Goal: Task Accomplishment & Management: Manage account settings

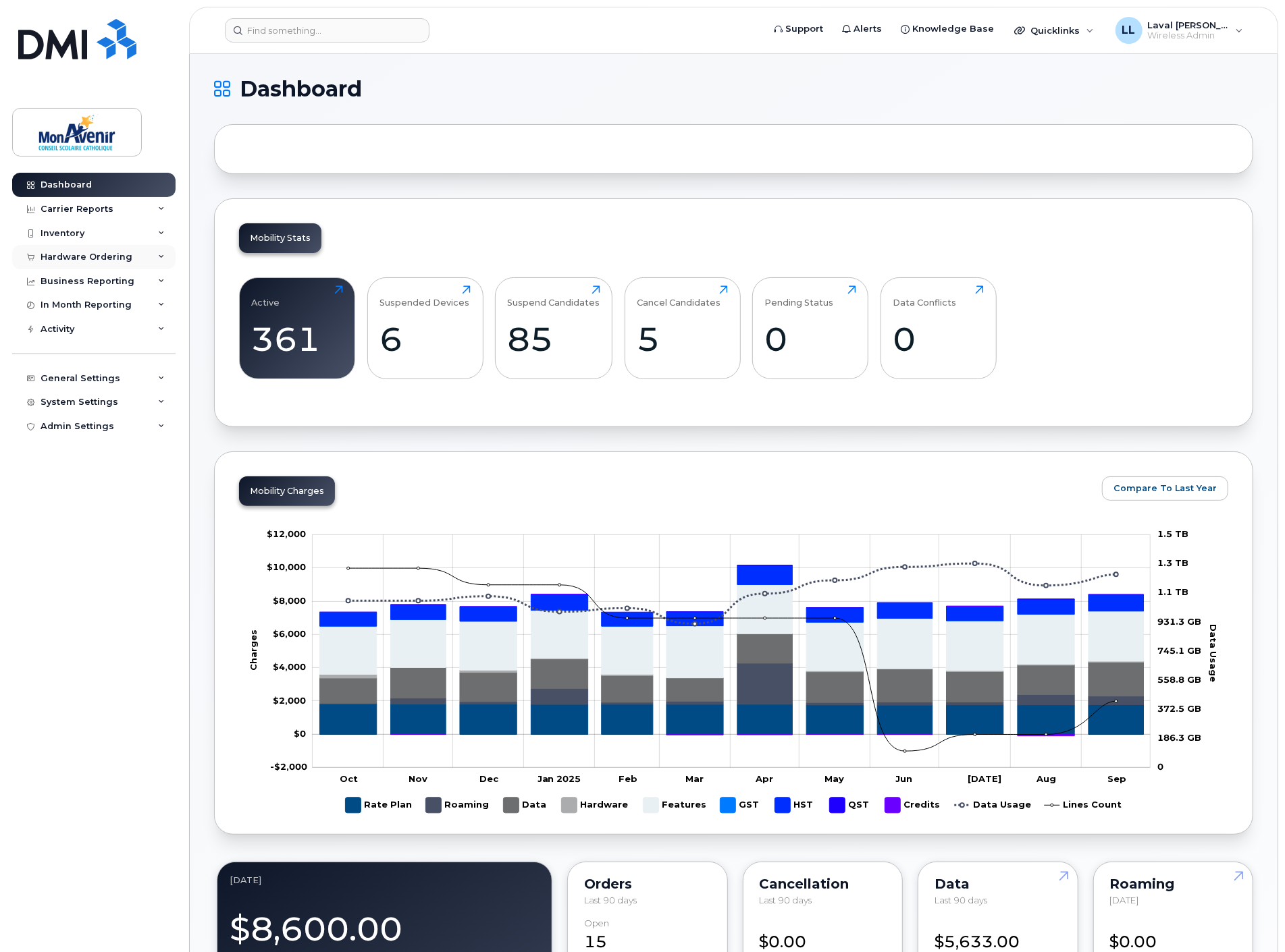
click at [95, 260] on div "Hardware Ordering" at bounding box center [86, 257] width 92 height 11
click at [68, 309] on div "Orders" at bounding box center [63, 307] width 33 height 12
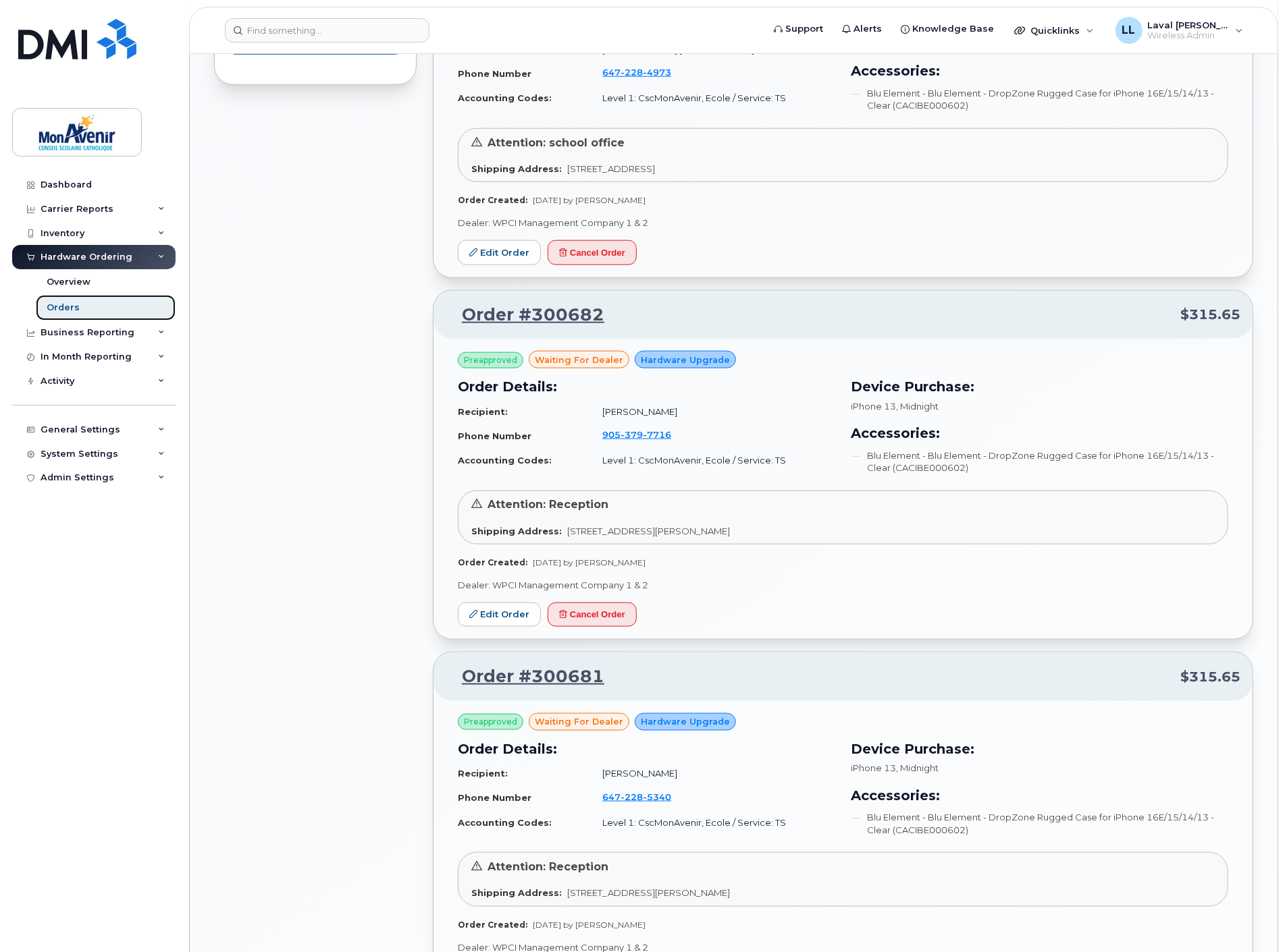
scroll to position [1049, 0]
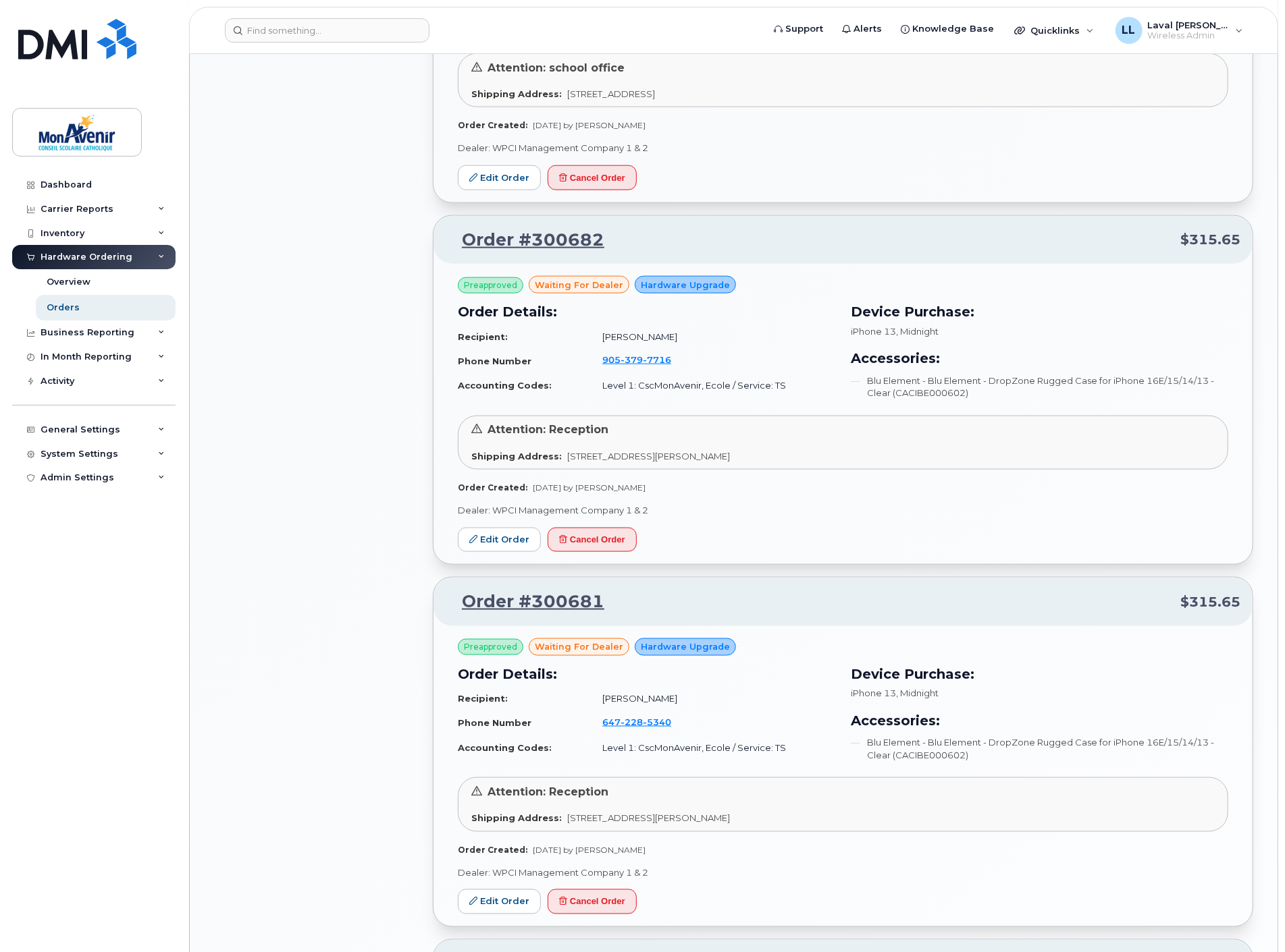
click at [365, 419] on div "All Orders 537 Open Orders 15 Processed Orders 0 Closed Orders 432 Cancelled Or…" at bounding box center [315, 567] width 219 height 2993
click at [69, 449] on div "System Settings" at bounding box center [79, 454] width 78 height 11
click at [89, 636] on div "Hardware Ordering" at bounding box center [92, 634] width 92 height 12
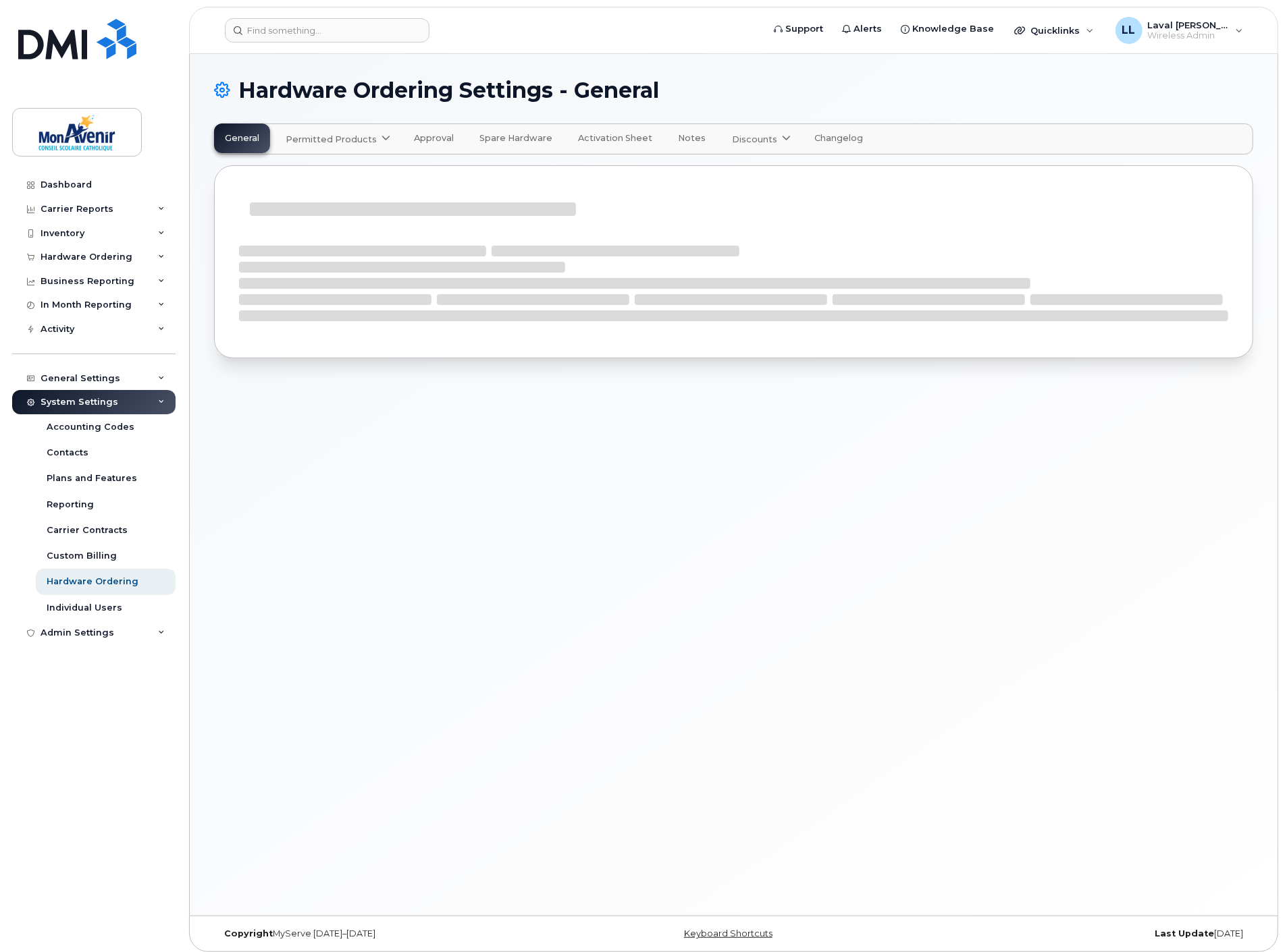
select select "admins"
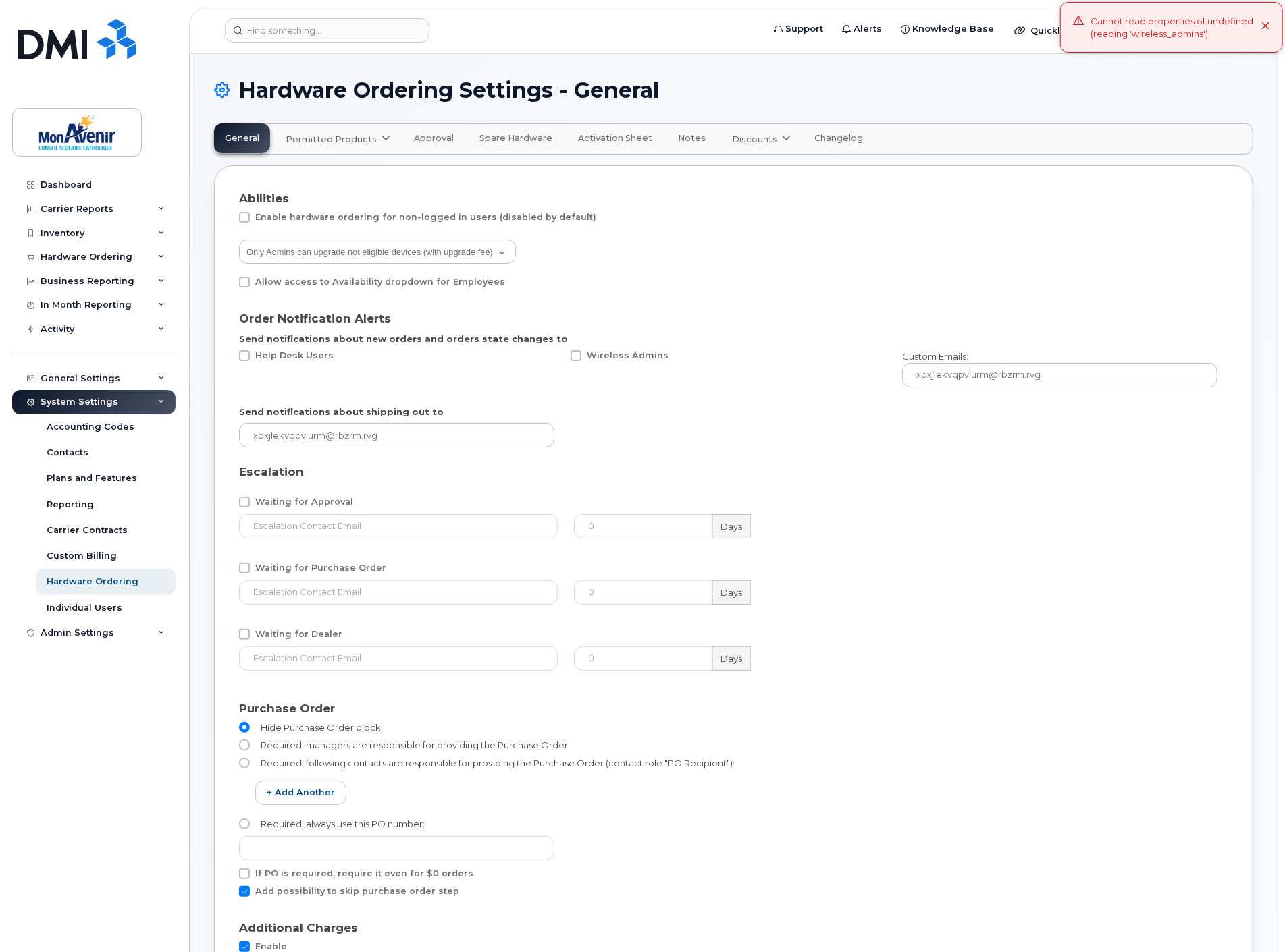
click at [314, 137] on span "Permitted Products" at bounding box center [331, 139] width 91 height 13
click at [313, 162] on div "Bell available" at bounding box center [340, 172] width 123 height 24
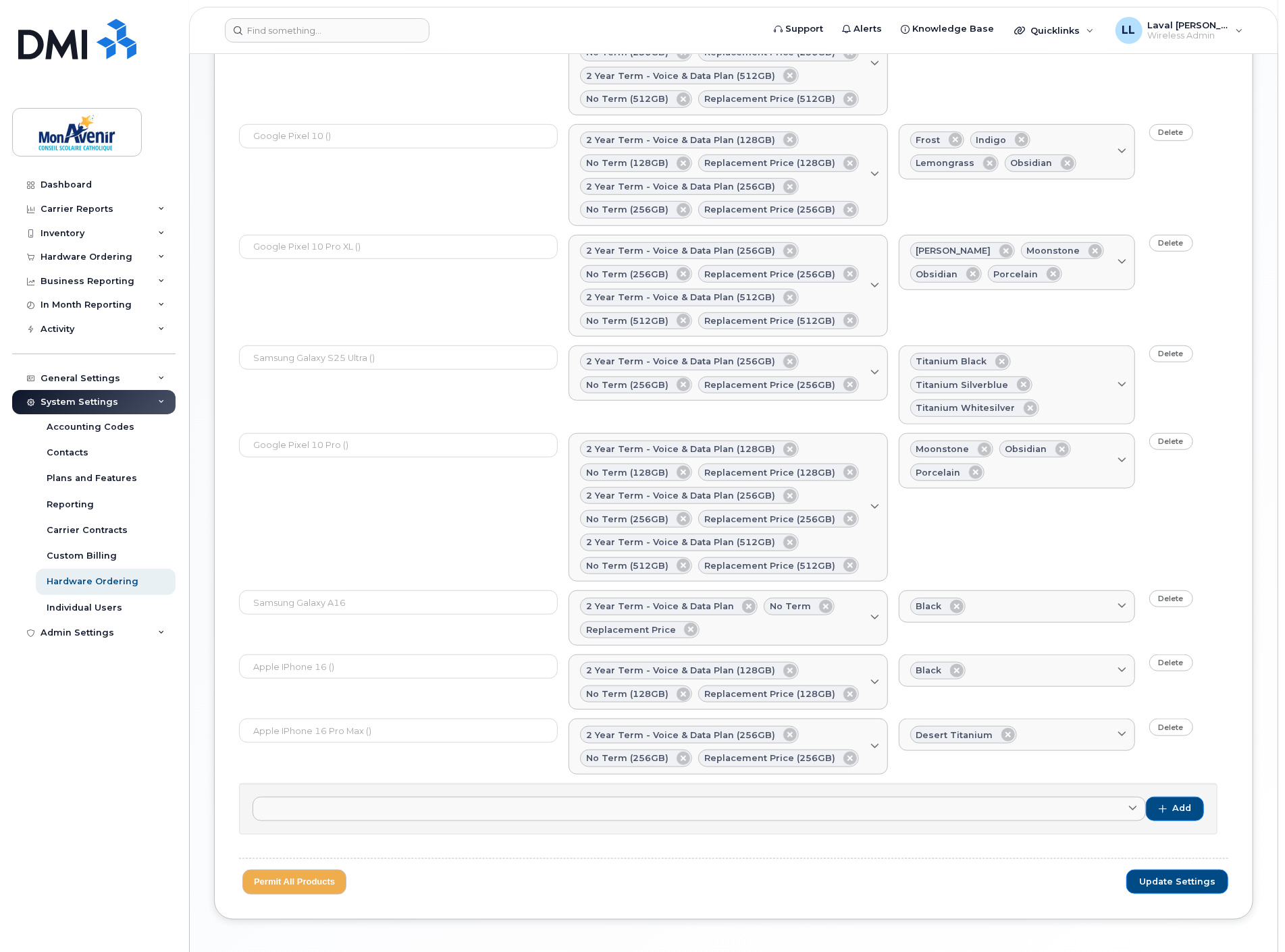
scroll to position [656, 0]
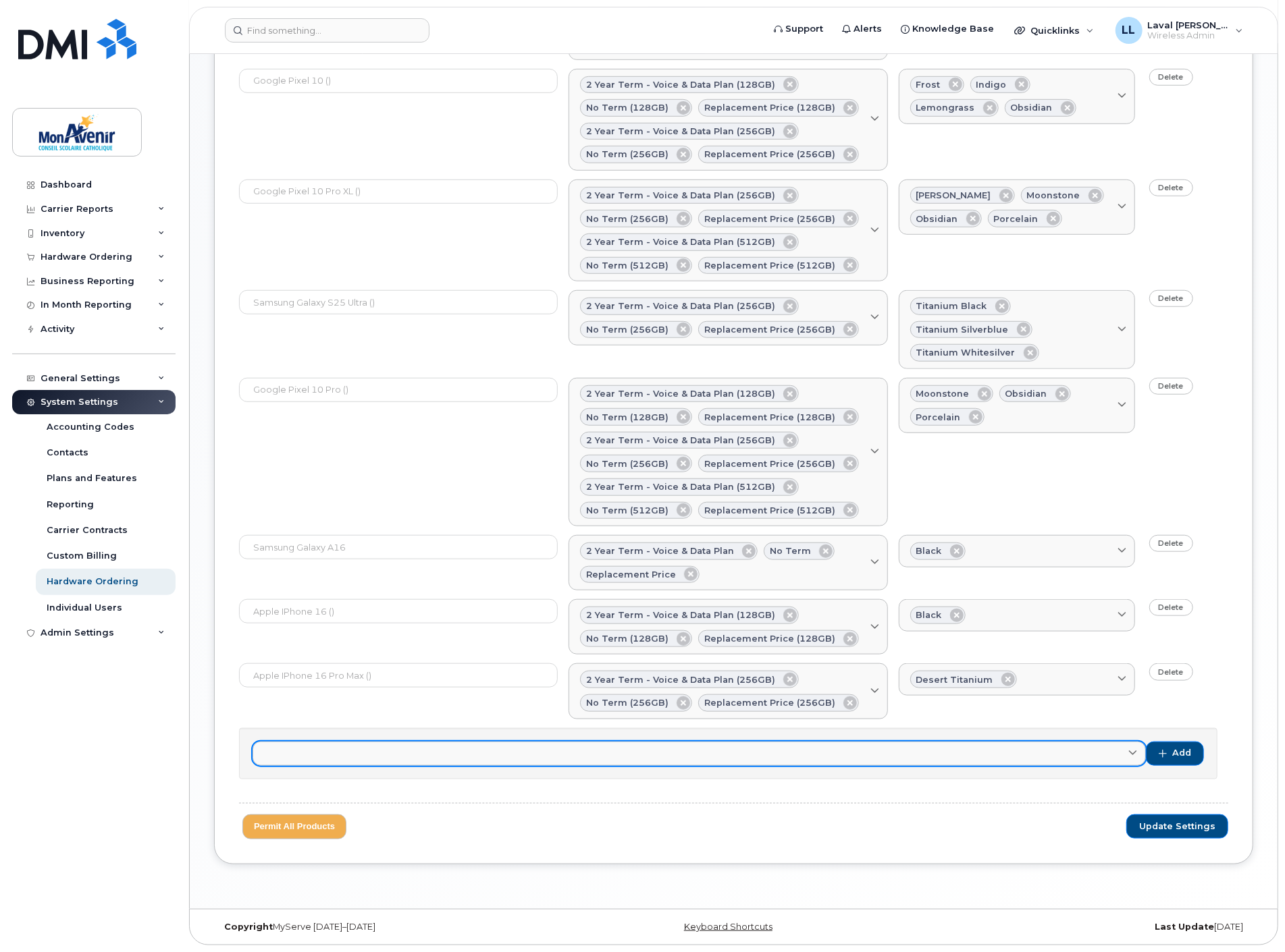
click at [413, 756] on link at bounding box center [699, 753] width 893 height 24
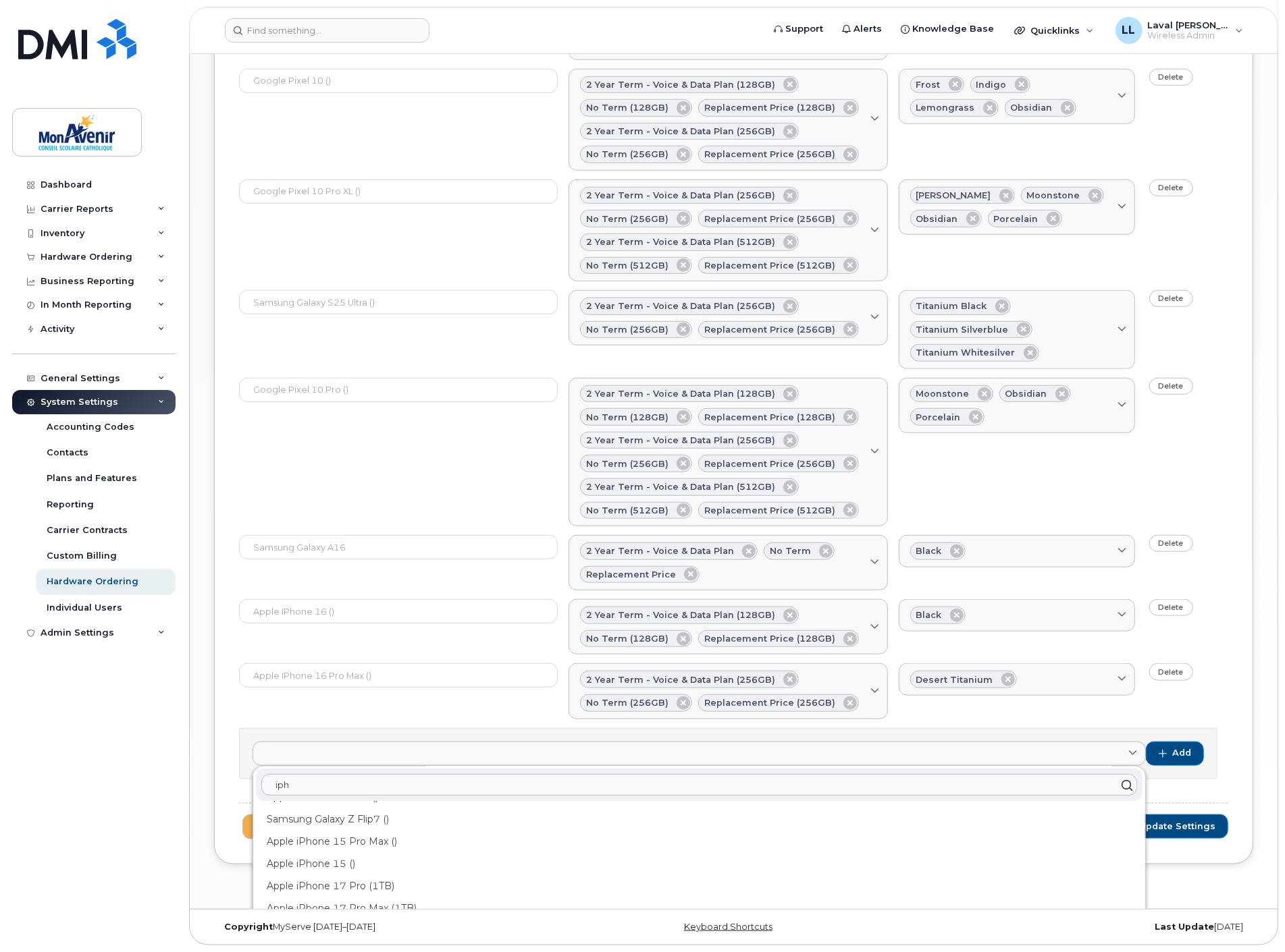
scroll to position [0, 0]
click at [388, 866] on div "Apple iPhone 17 Pro Max ()" at bounding box center [698, 862] width 886 height 23
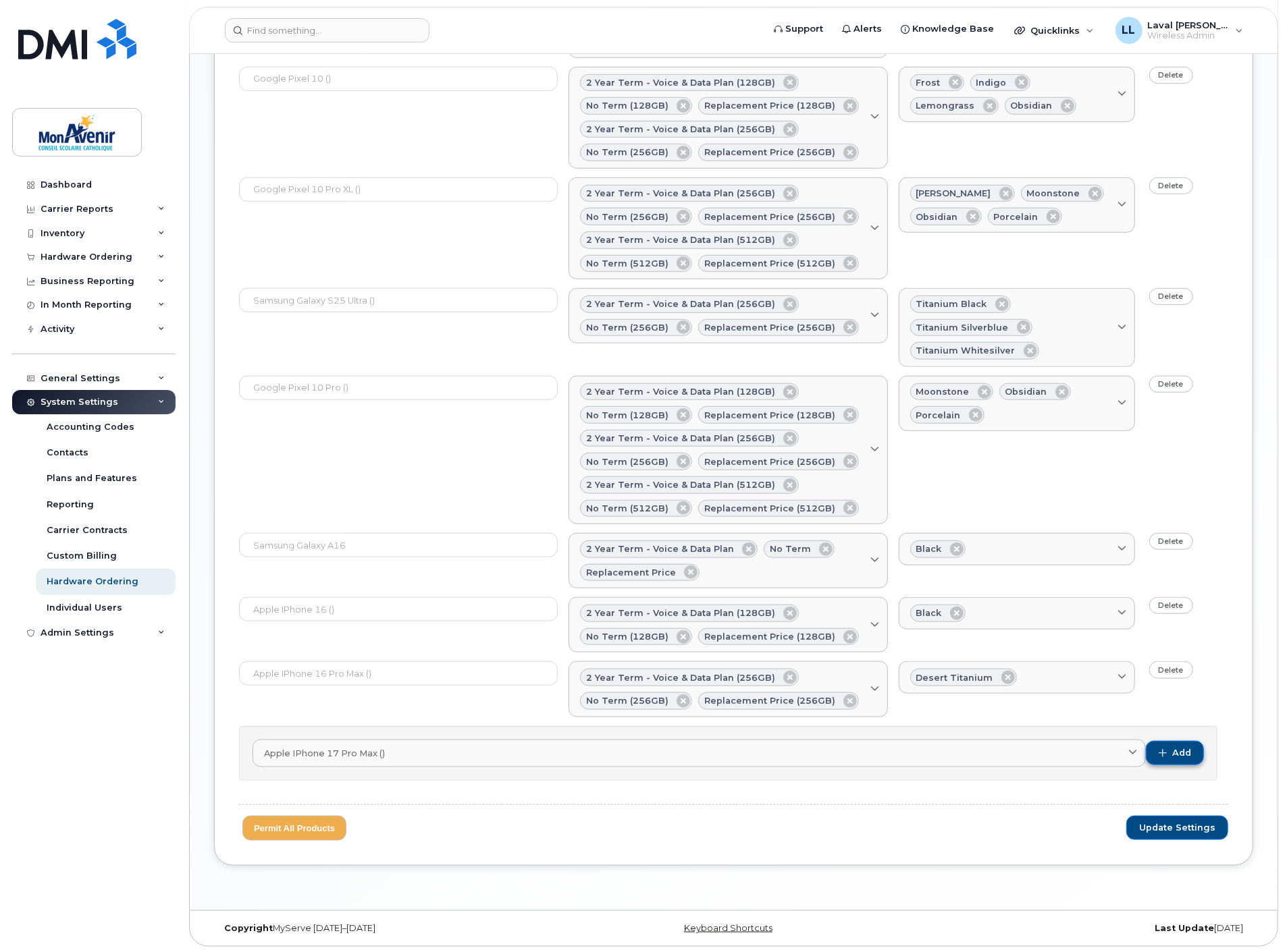
click at [1180, 749] on span "Add" at bounding box center [1181, 753] width 19 height 12
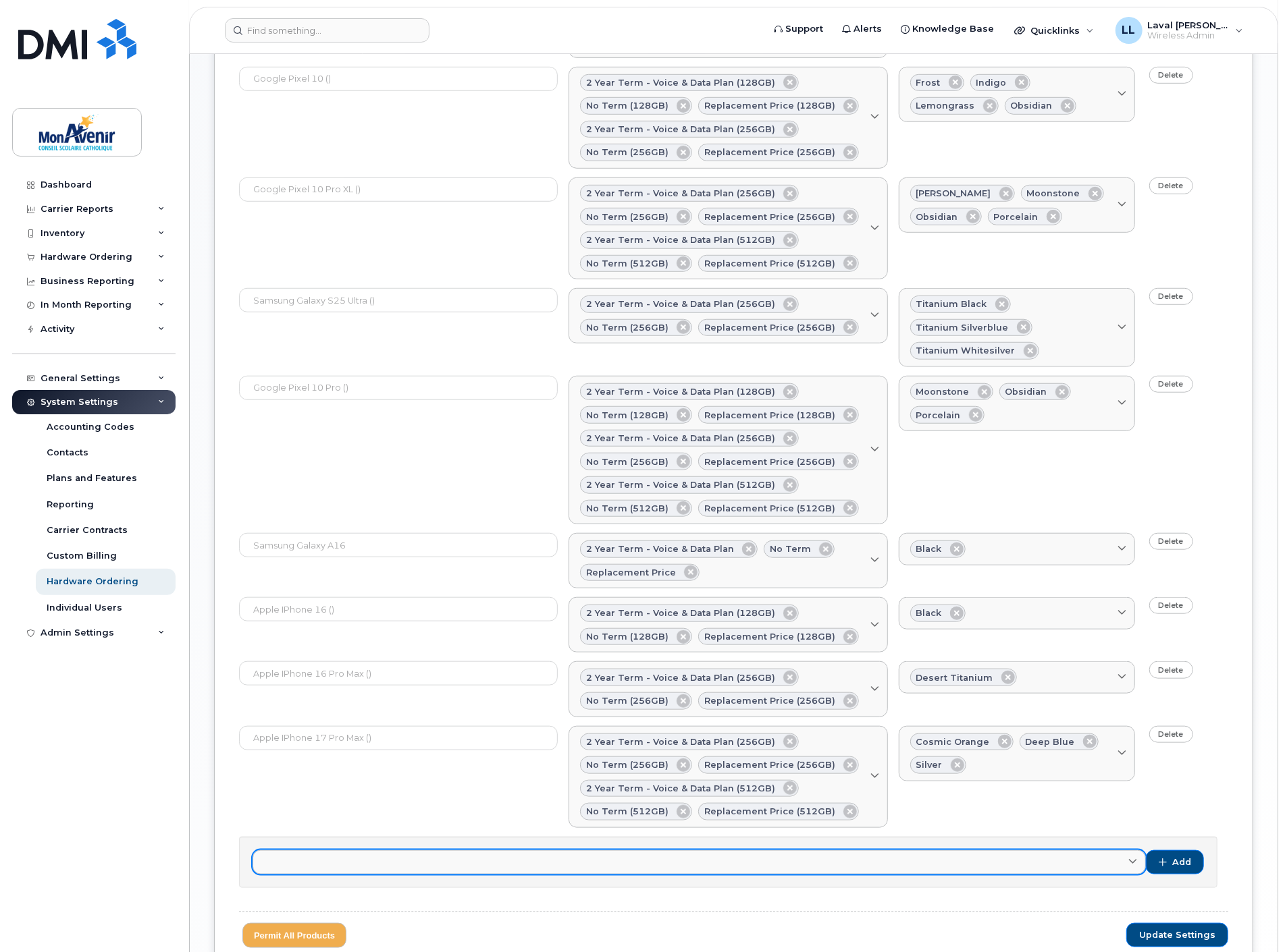
click at [363, 864] on link at bounding box center [699, 862] width 893 height 24
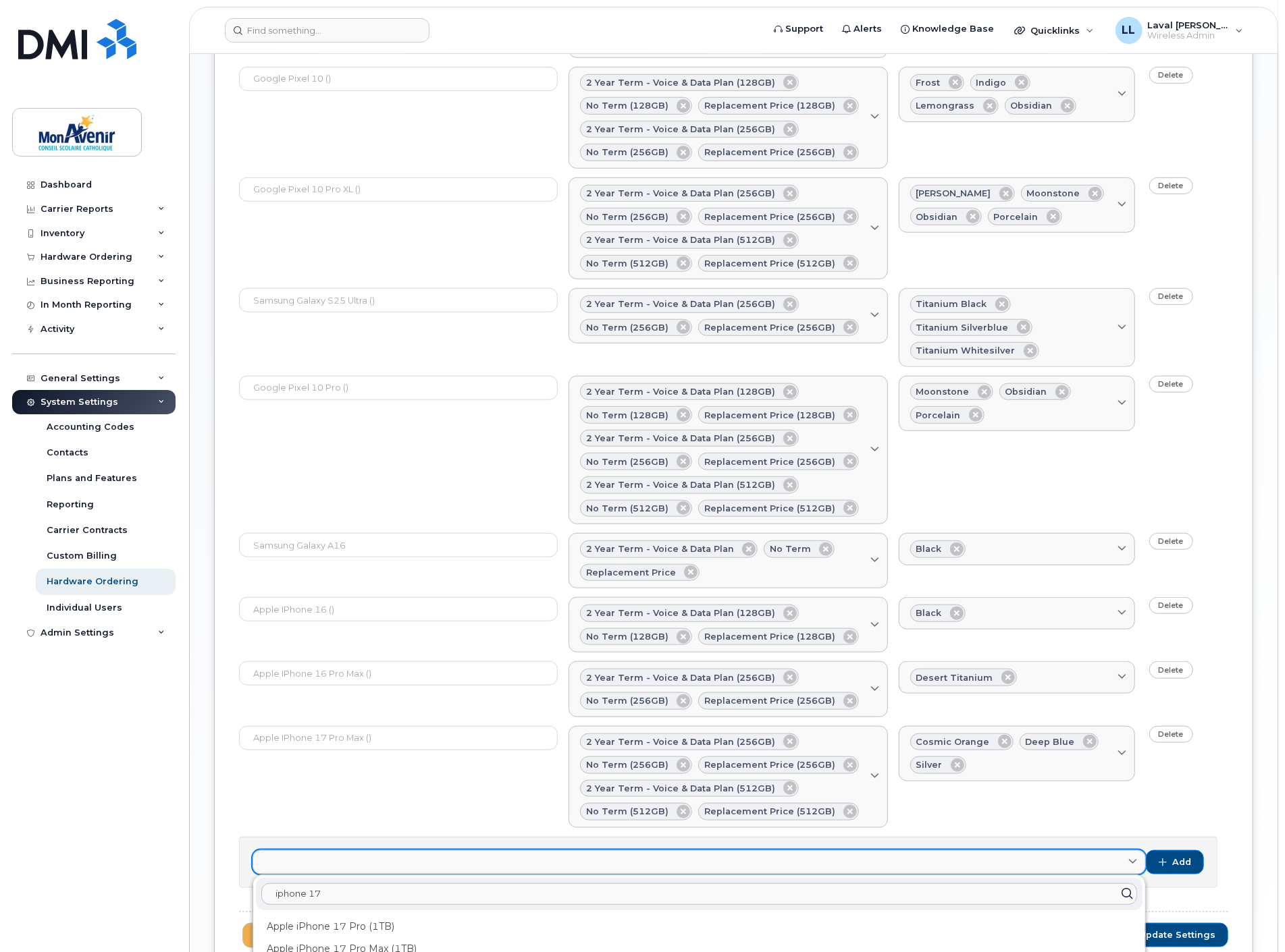
scroll to position [767, 0]
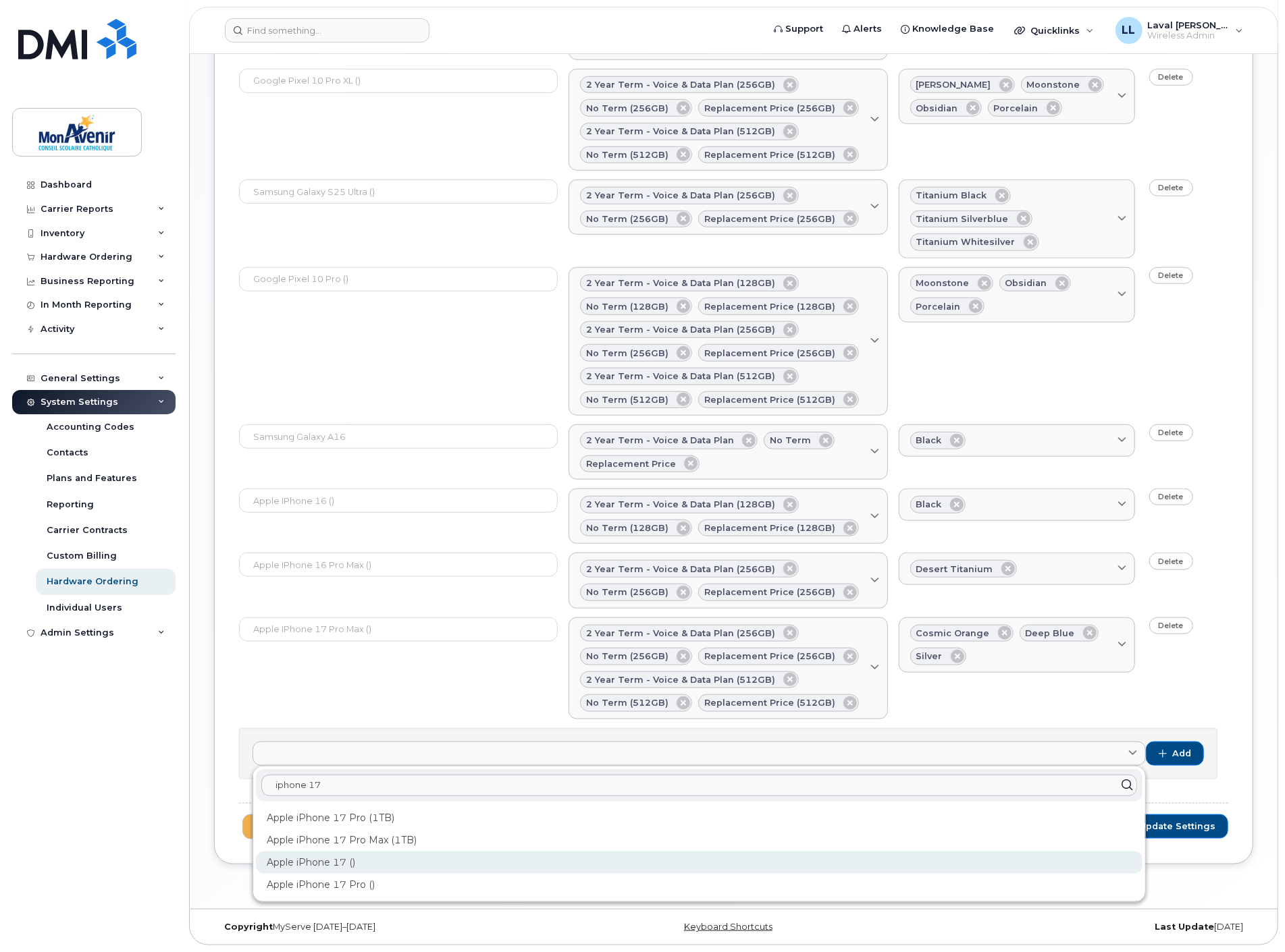
click at [360, 859] on div "Apple iPhone 17 ()" at bounding box center [698, 863] width 886 height 23
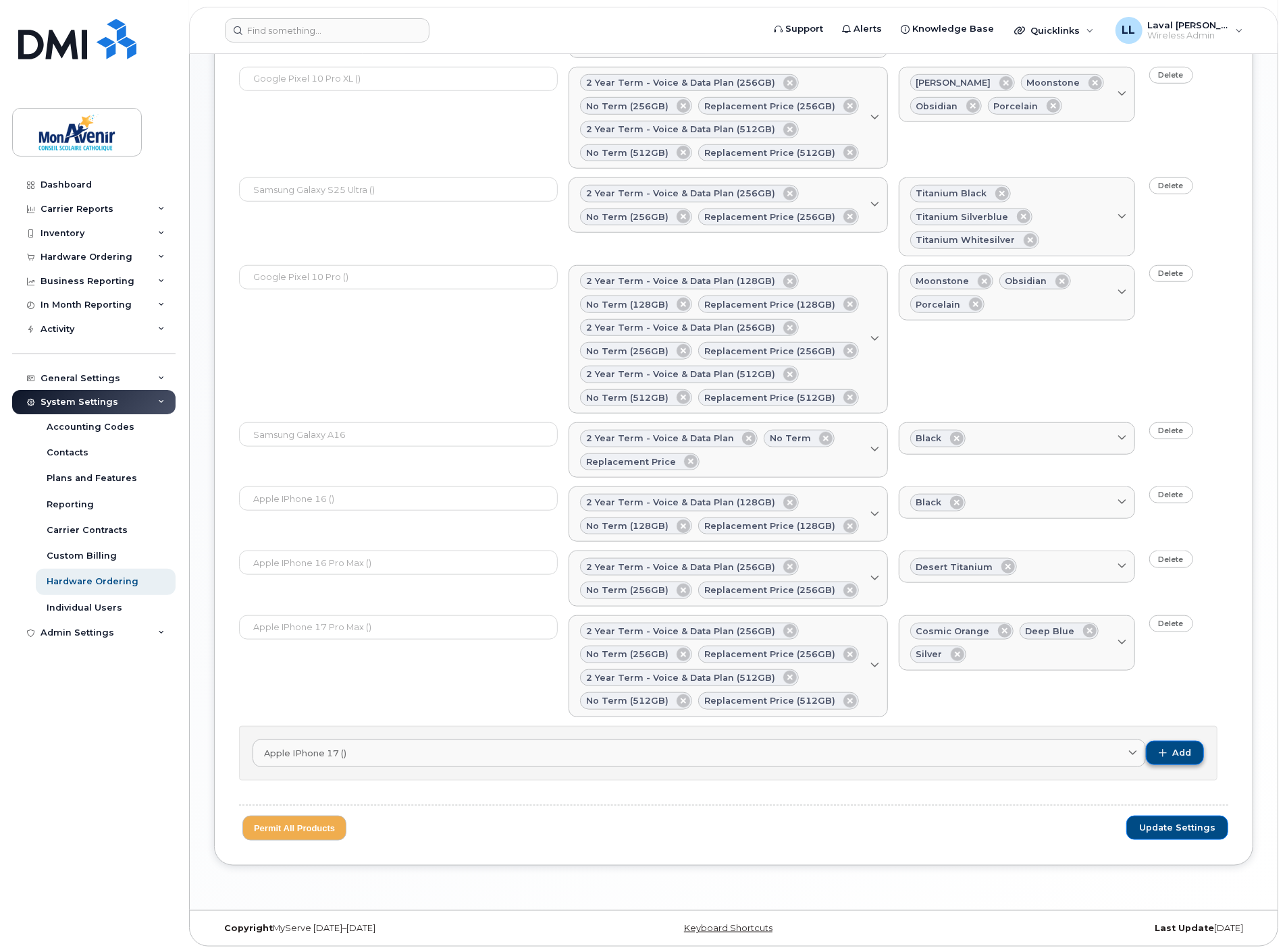
click at [1172, 759] on button "Add" at bounding box center [1175, 752] width 58 height 24
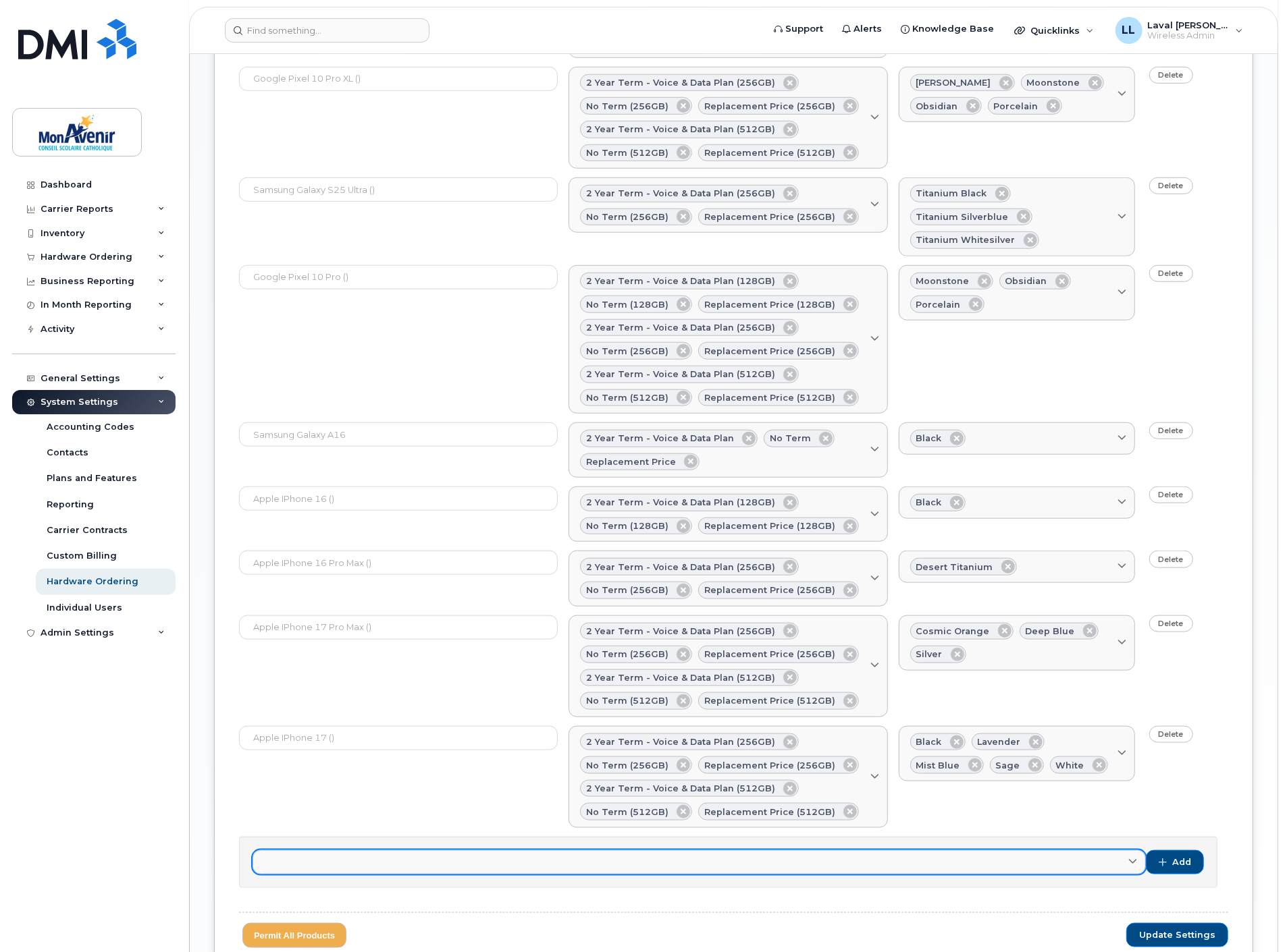
click at [347, 859] on link at bounding box center [699, 862] width 893 height 24
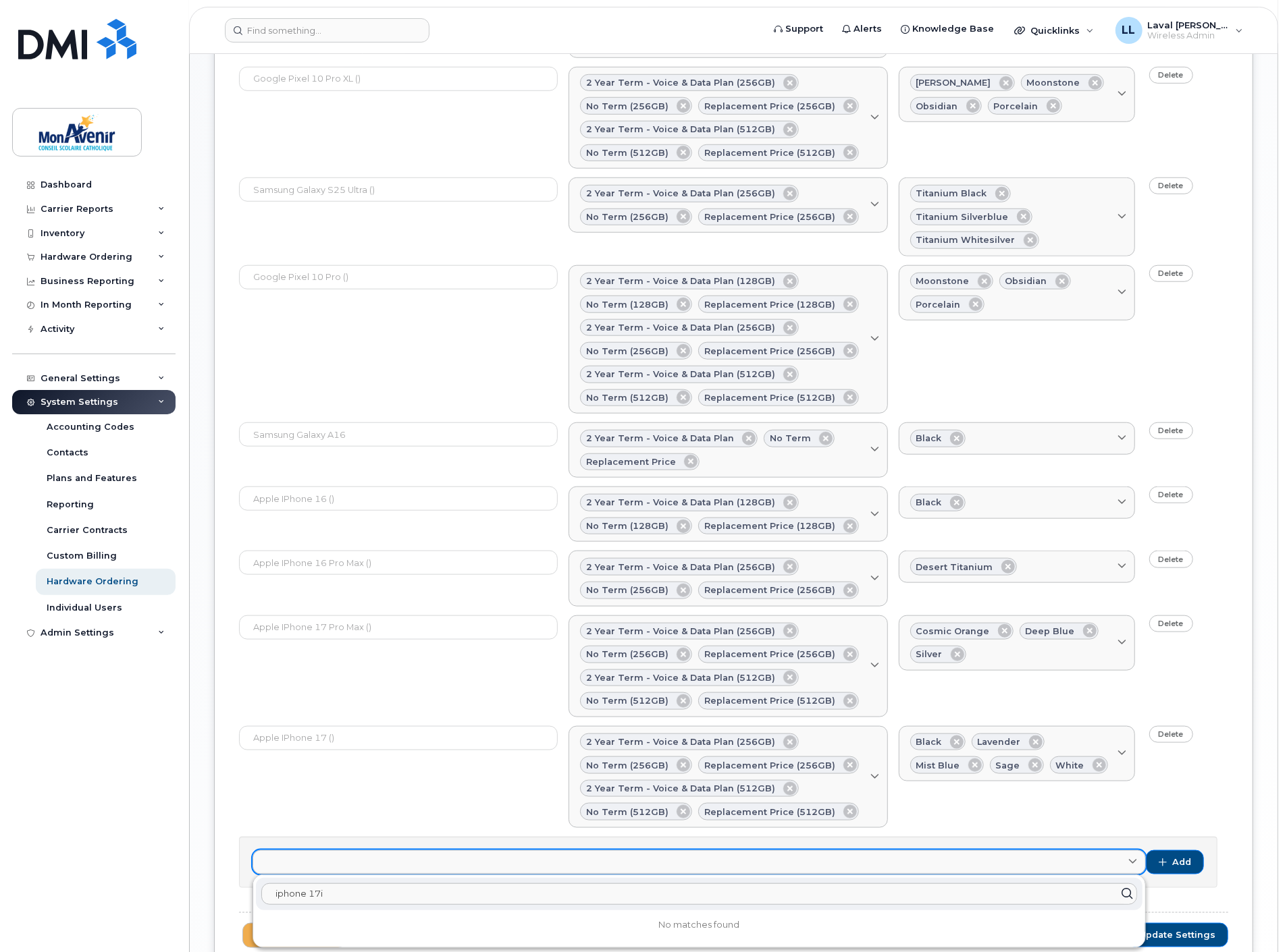
type input "iphone 17"
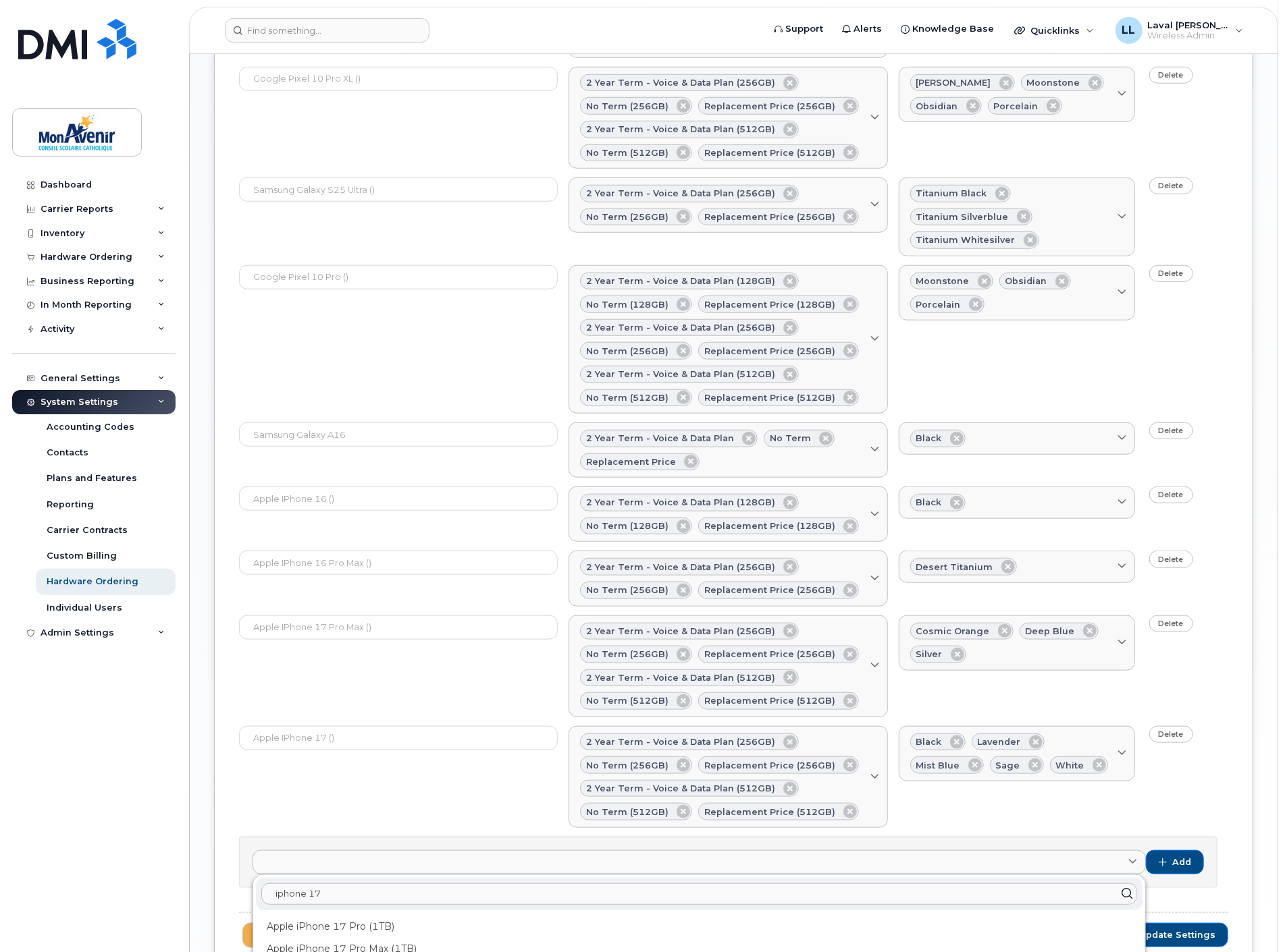
scroll to position [878, 0]
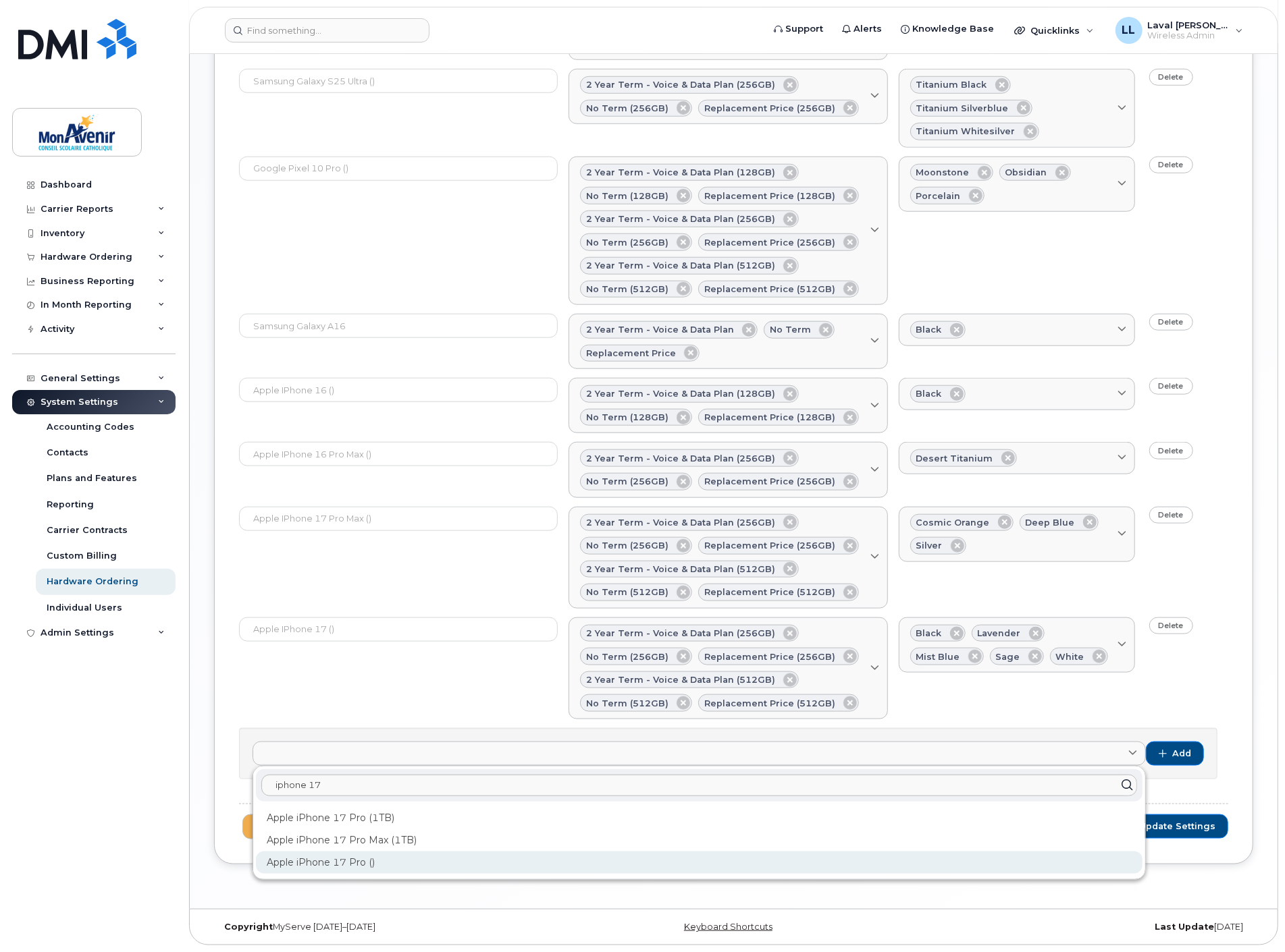
click at [343, 862] on div "Apple iPhone 17 Pro ()" at bounding box center [698, 863] width 886 height 23
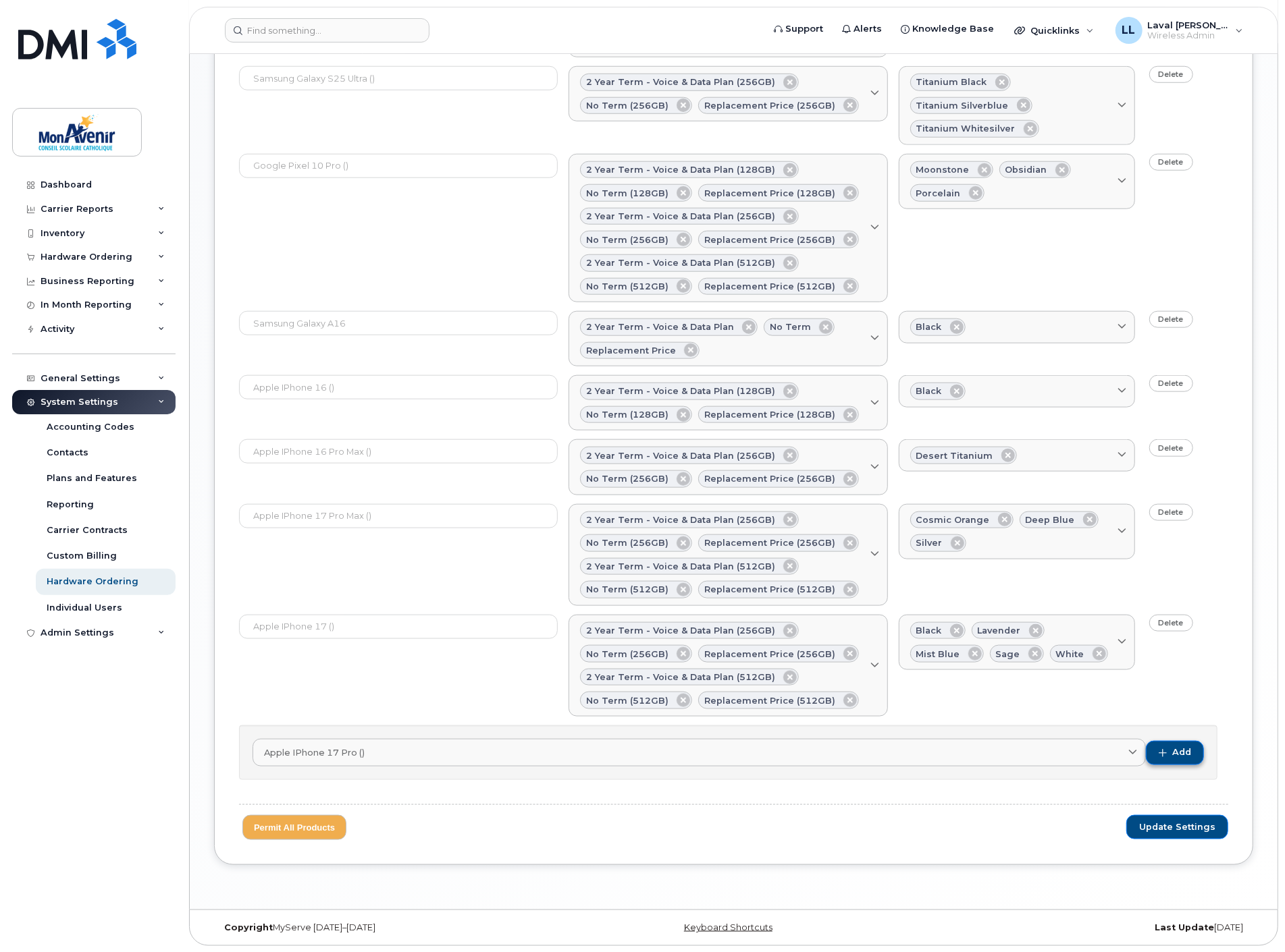
click at [1168, 759] on button "Add" at bounding box center [1175, 752] width 58 height 24
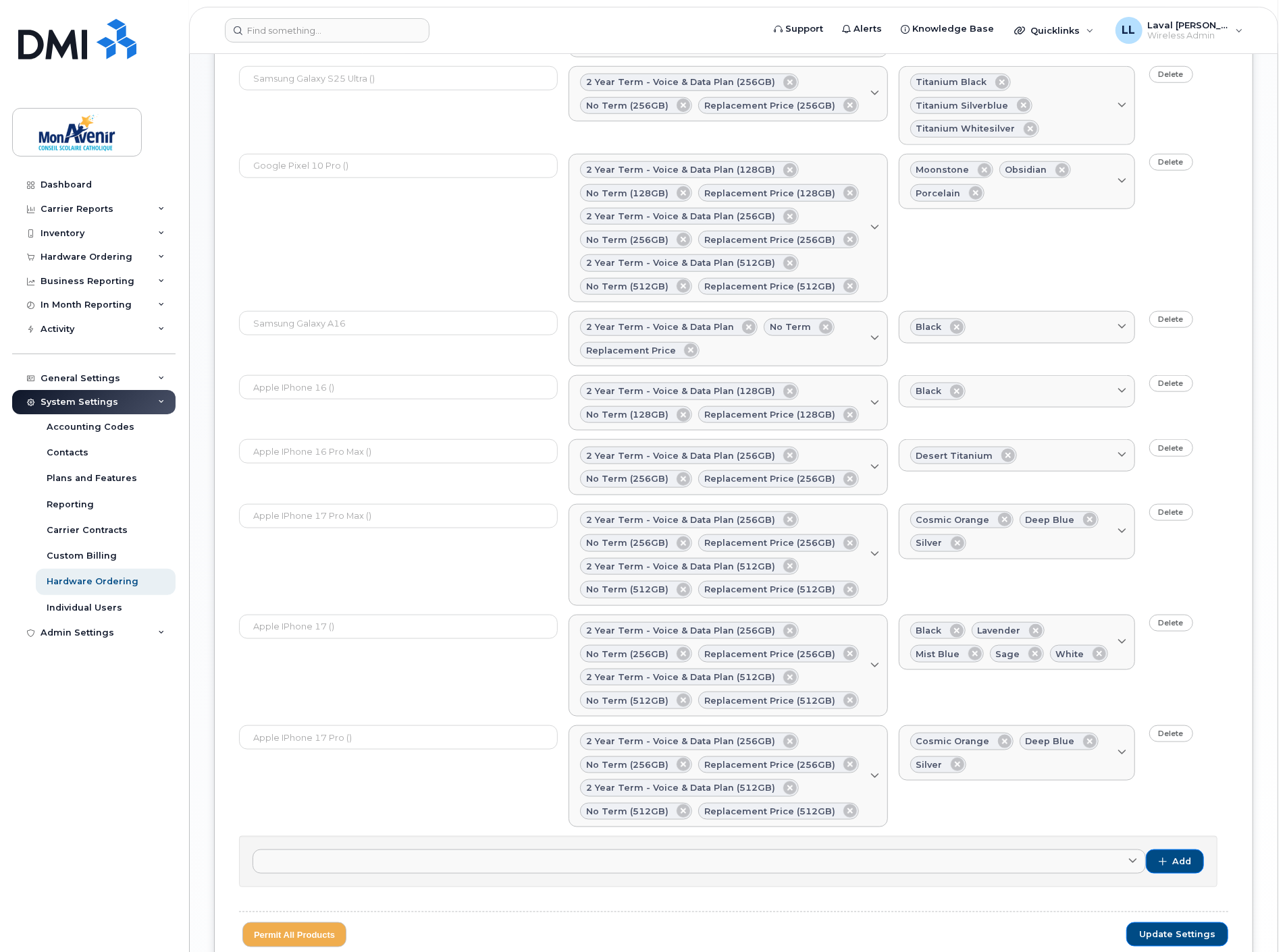
scroll to position [989, 0]
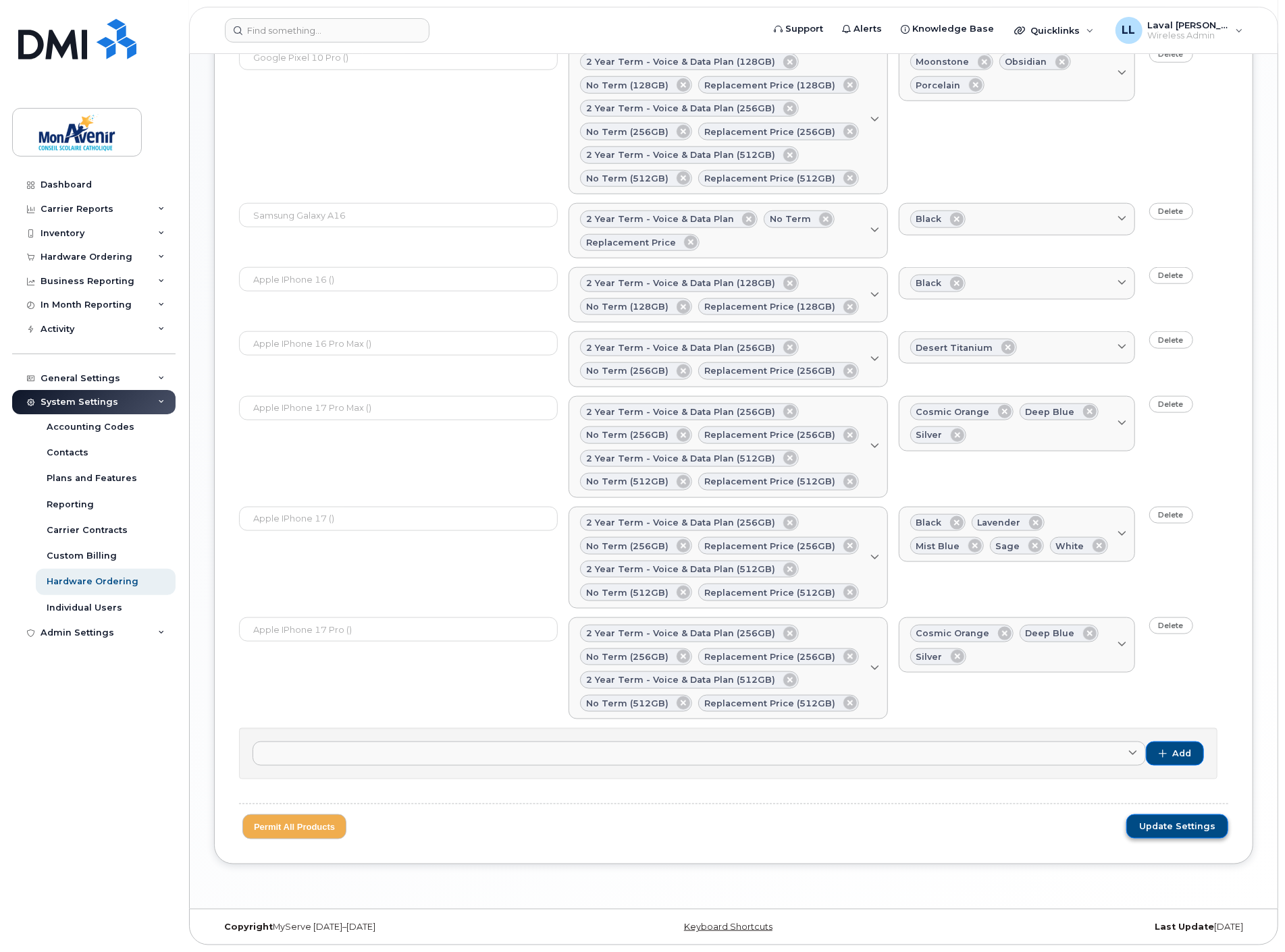
click at [1172, 826] on span "Update Settings" at bounding box center [1177, 827] width 76 height 12
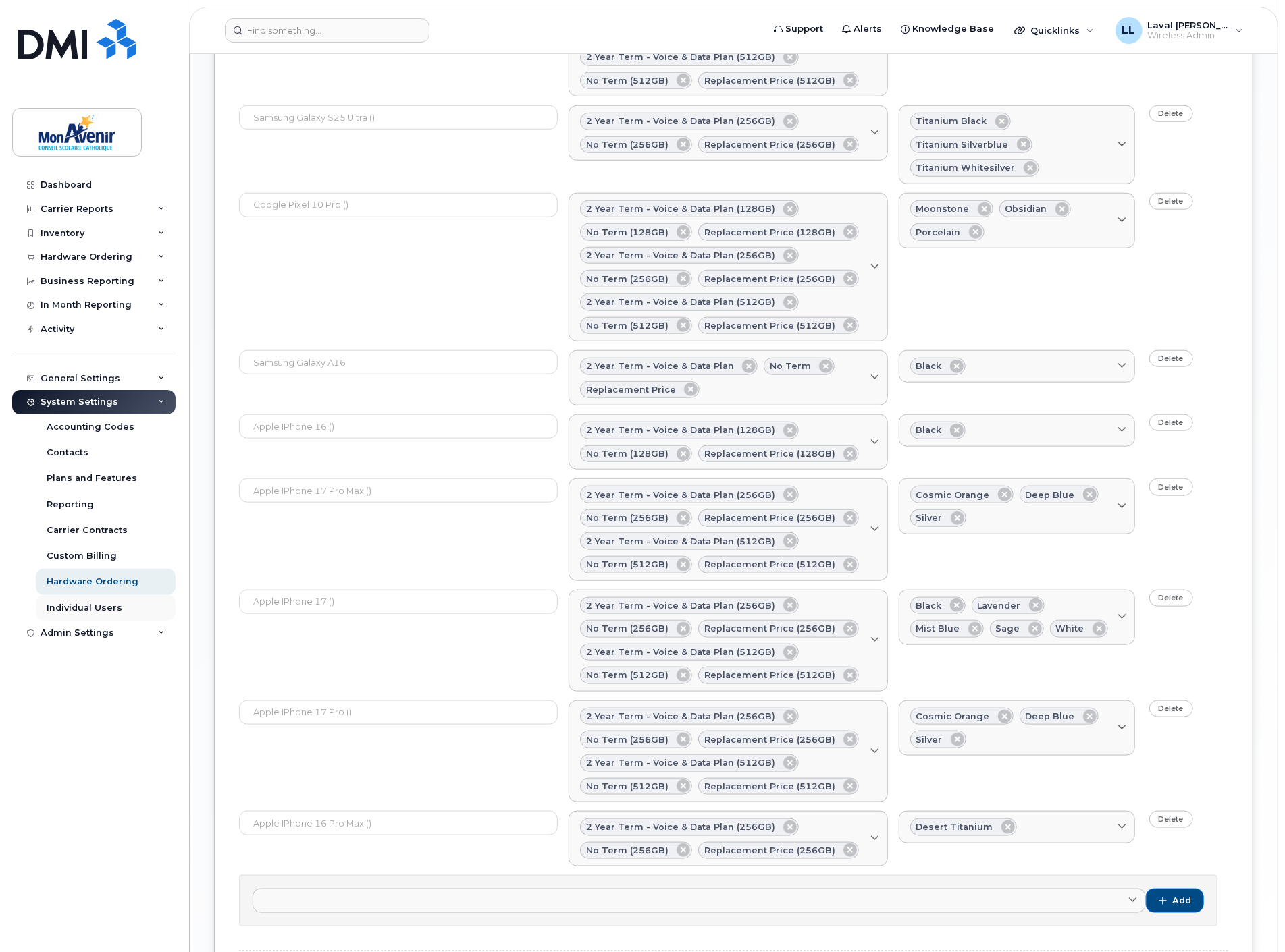
scroll to position [764, 0]
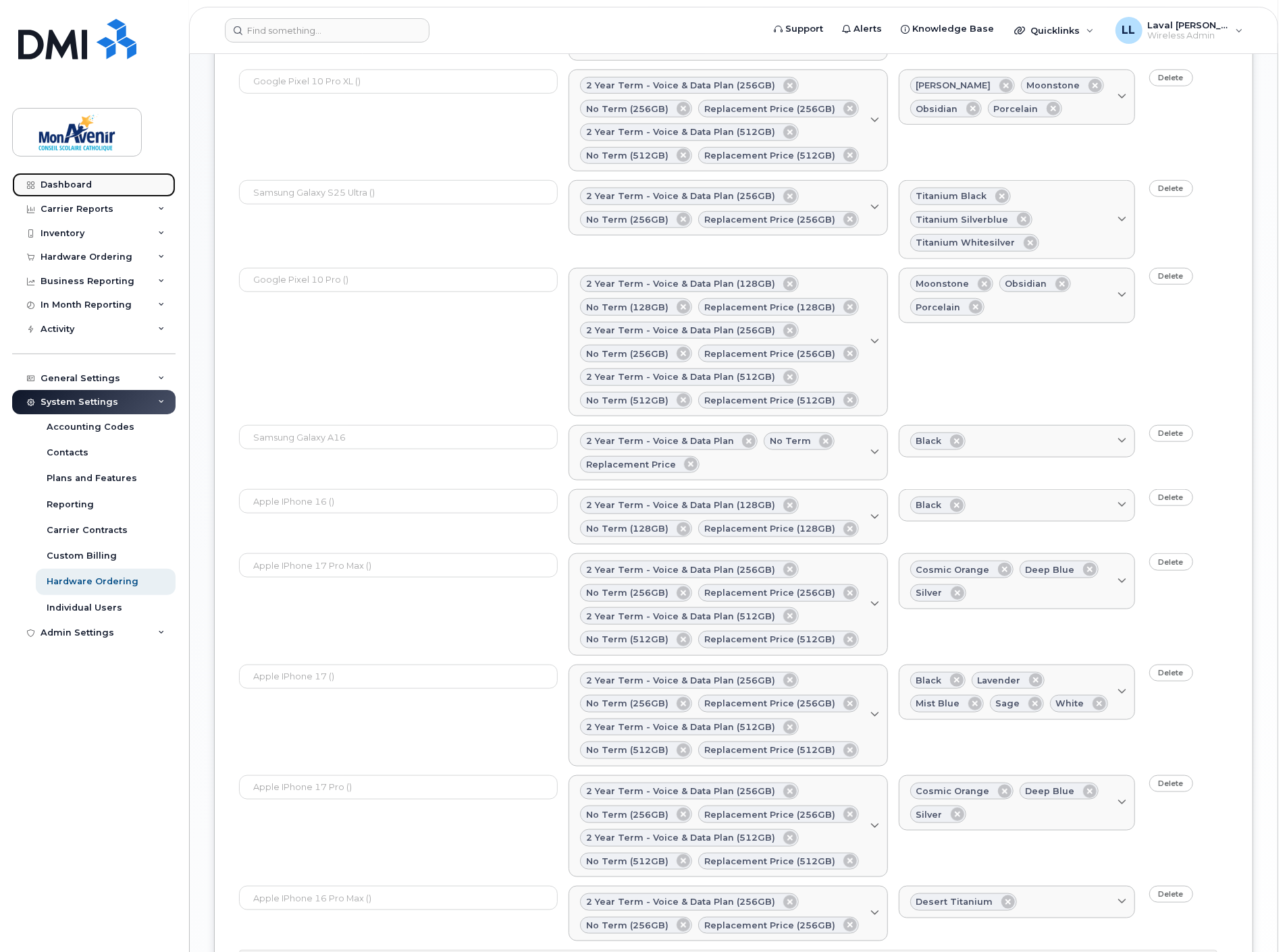
click at [85, 189] on link "Dashboard" at bounding box center [94, 184] width 163 height 24
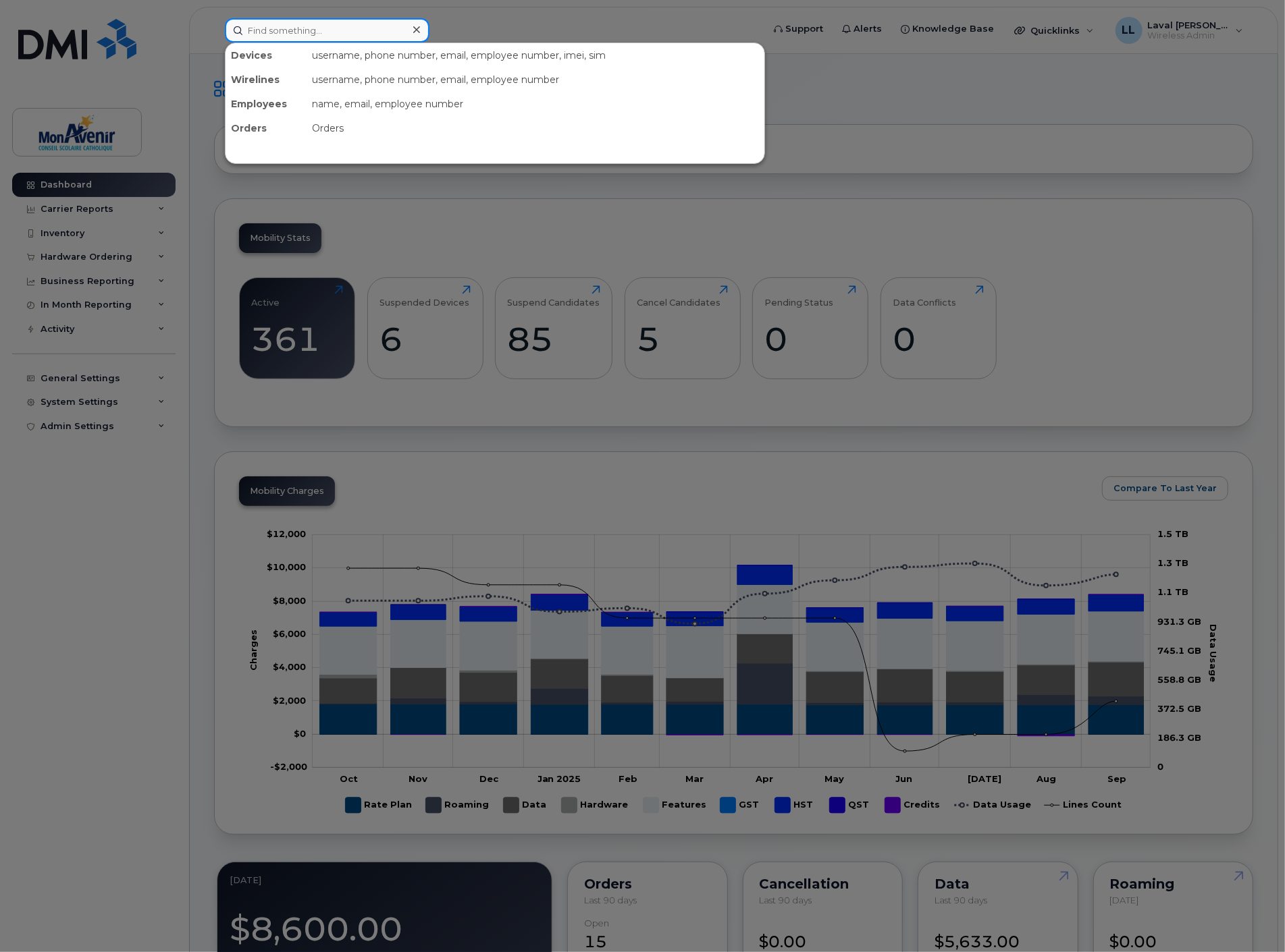
click at [301, 27] on input at bounding box center [326, 30] width 204 height 24
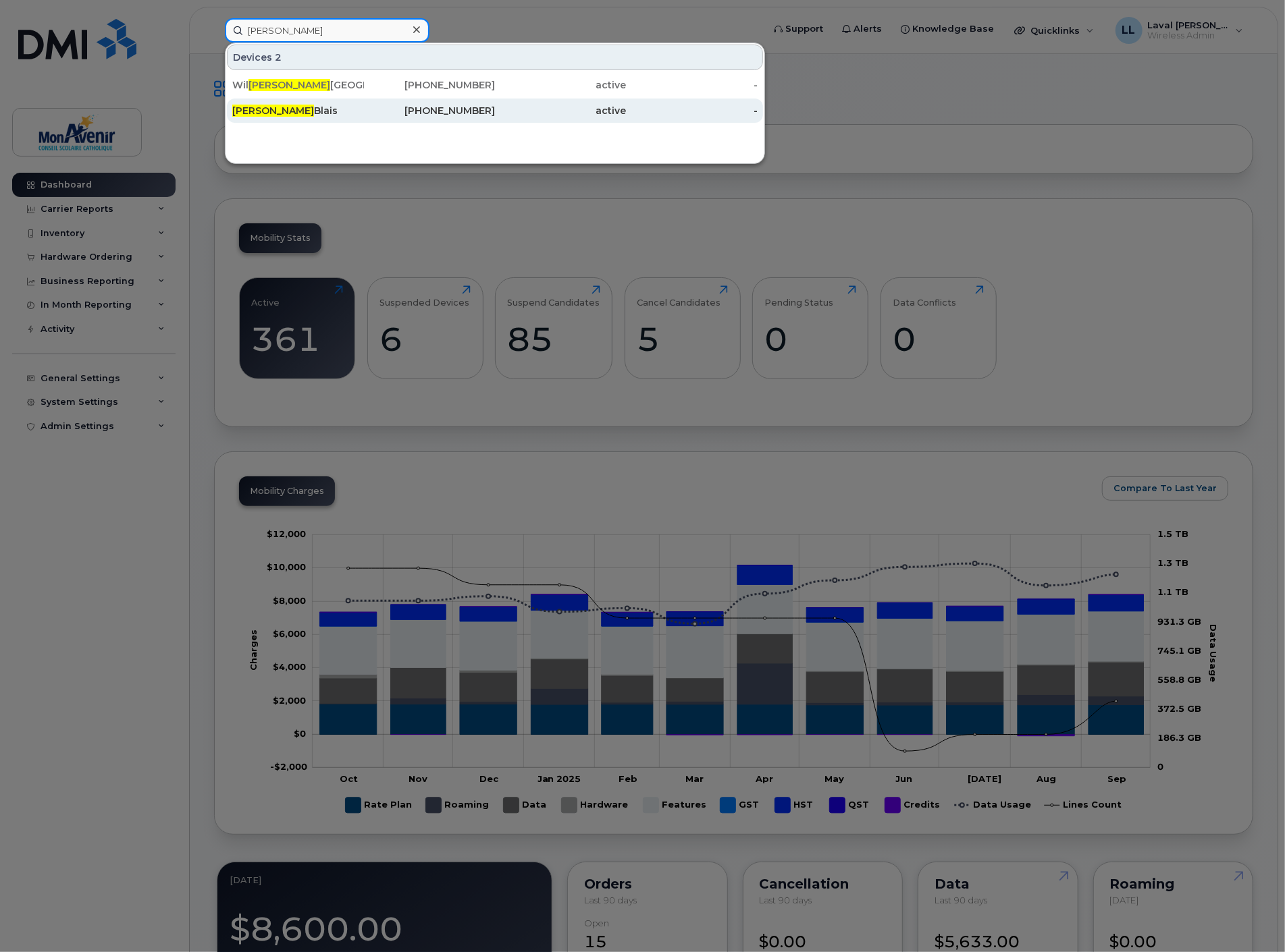
type input "liam"
click at [284, 106] on div "Liam Blais" at bounding box center [298, 110] width 131 height 13
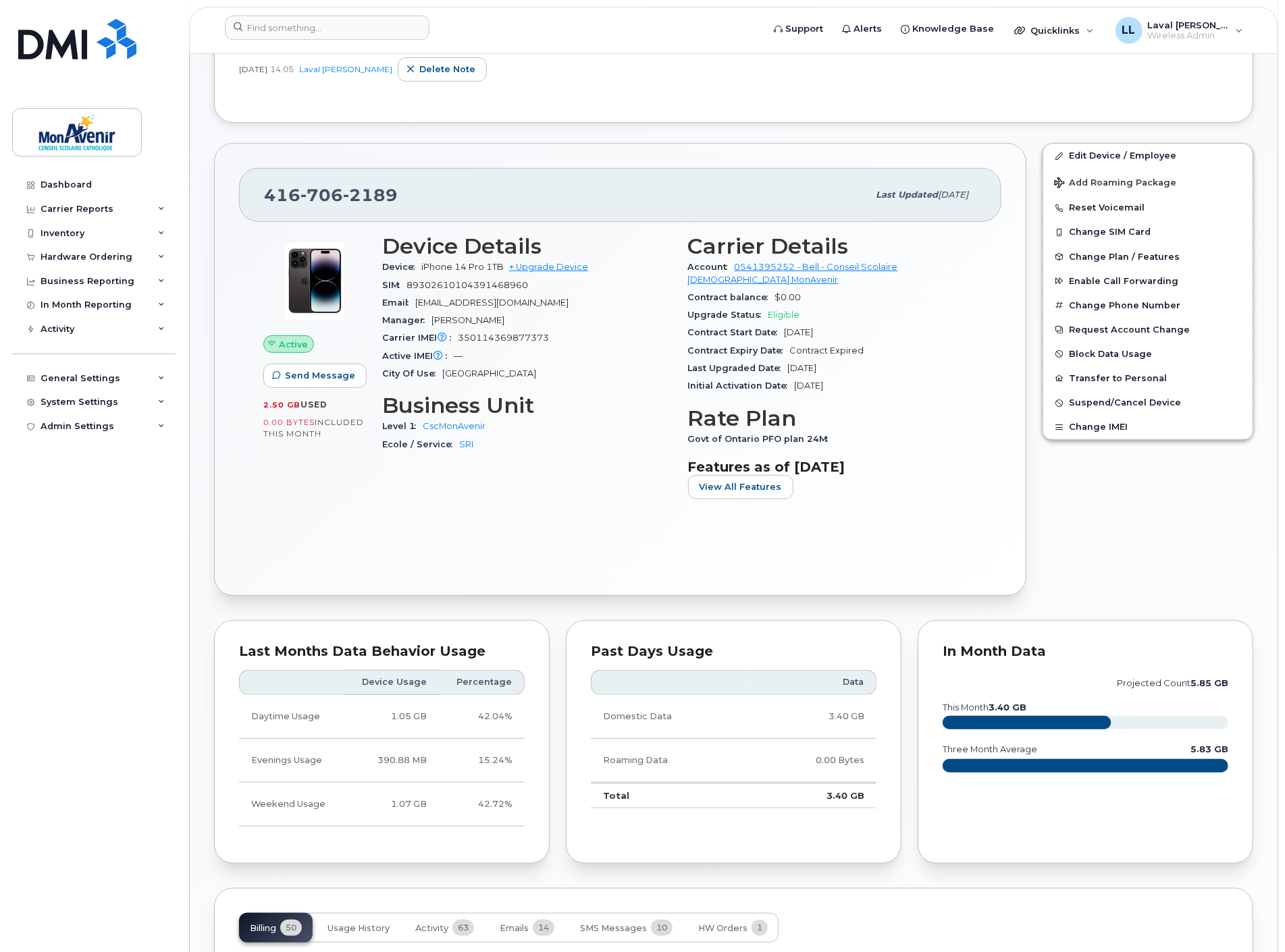
scroll to position [675, 0]
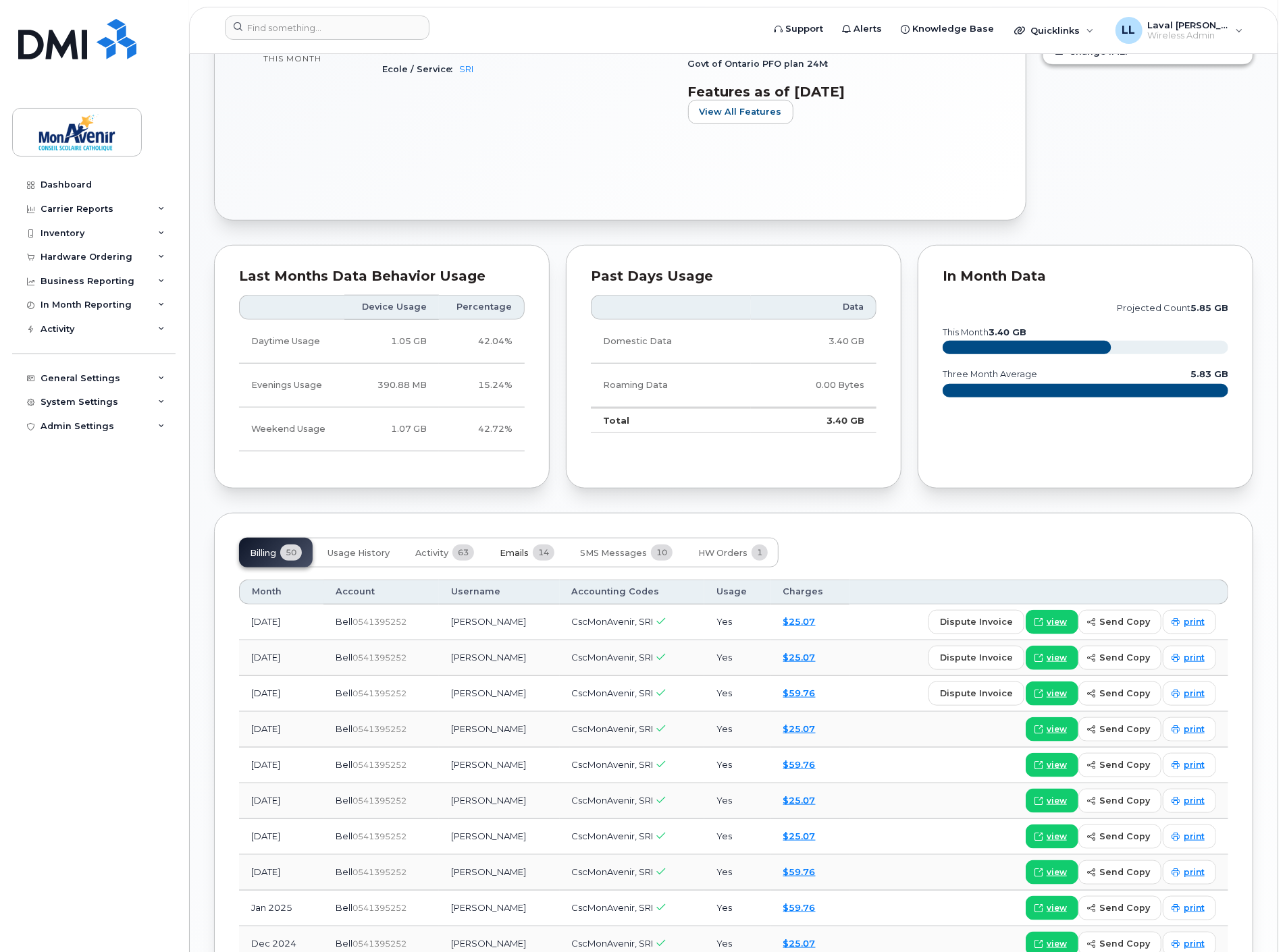
click at [518, 554] on span "Emails" at bounding box center [514, 554] width 29 height 11
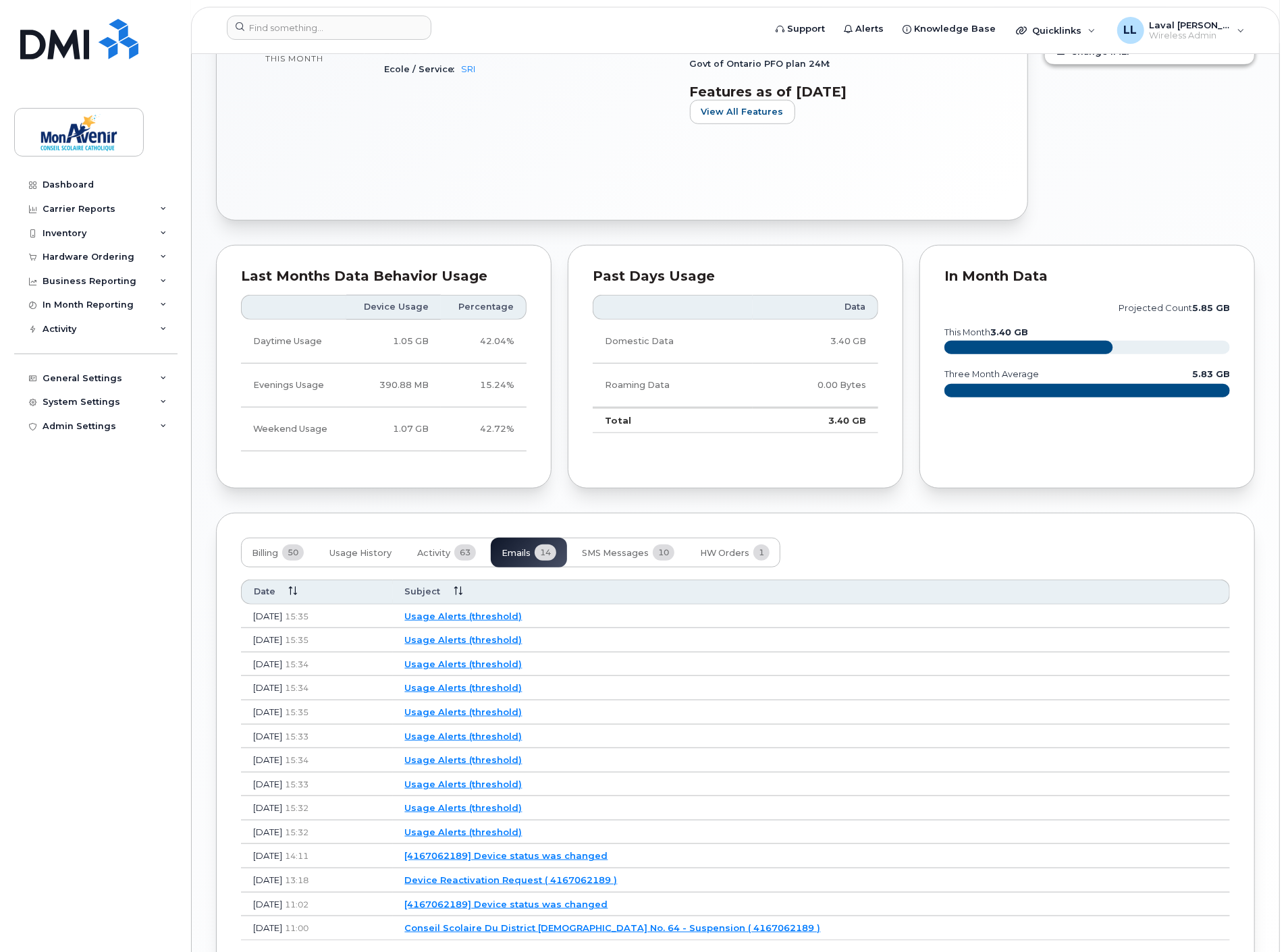
scroll to position [770, 0]
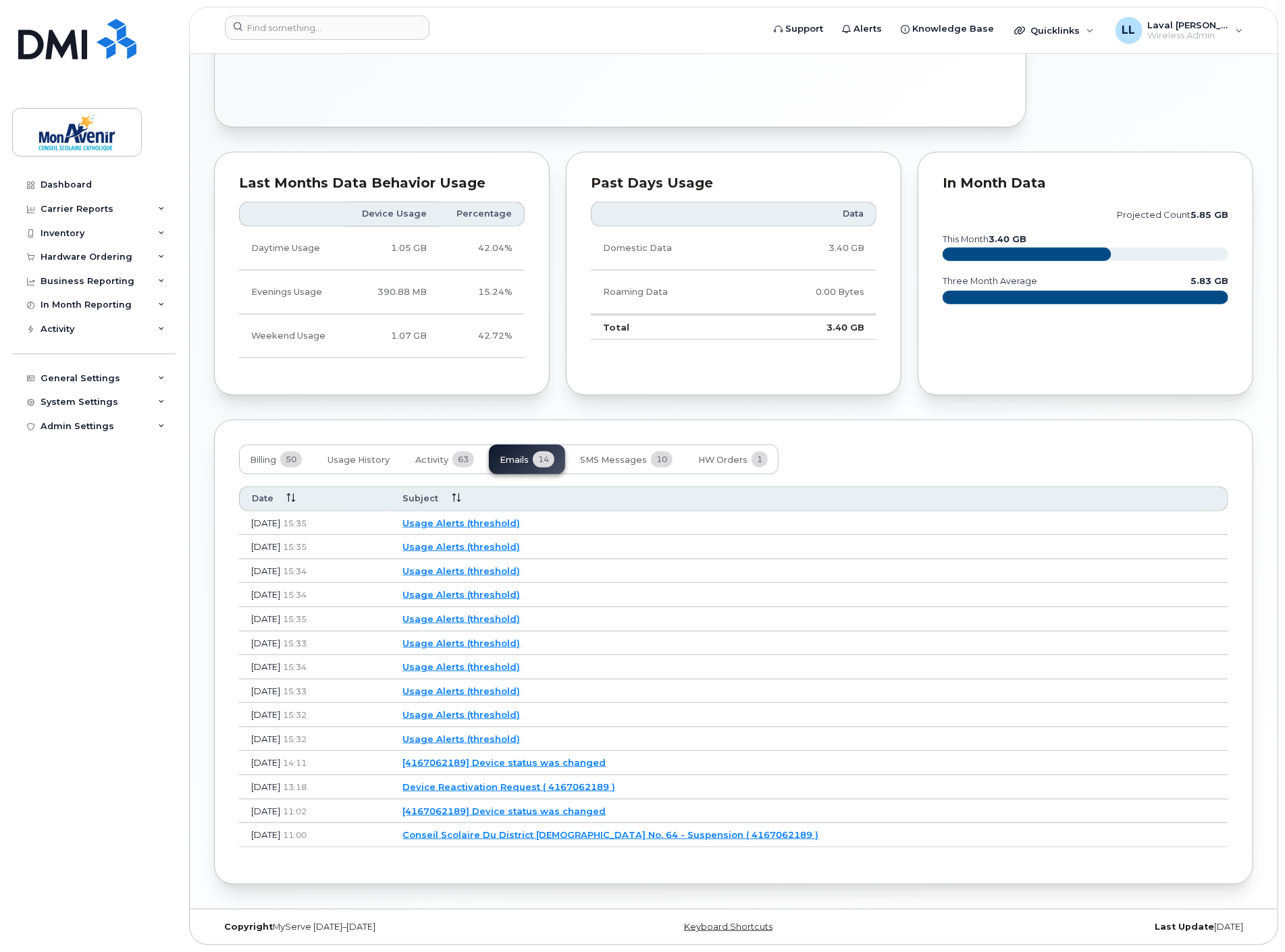
click at [508, 519] on link "Usage Alerts (threshold)" at bounding box center [461, 523] width 117 height 11
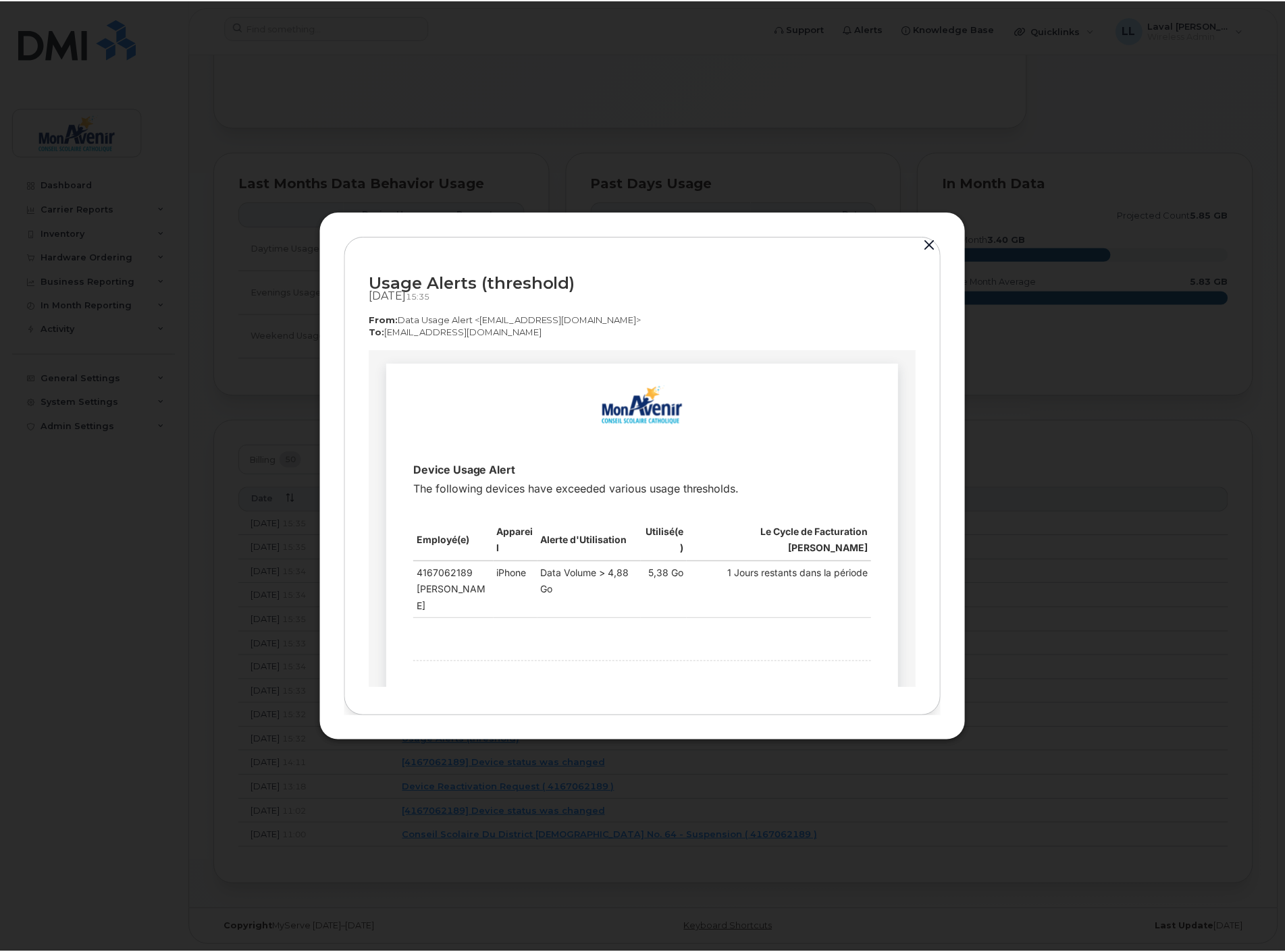
scroll to position [0, 0]
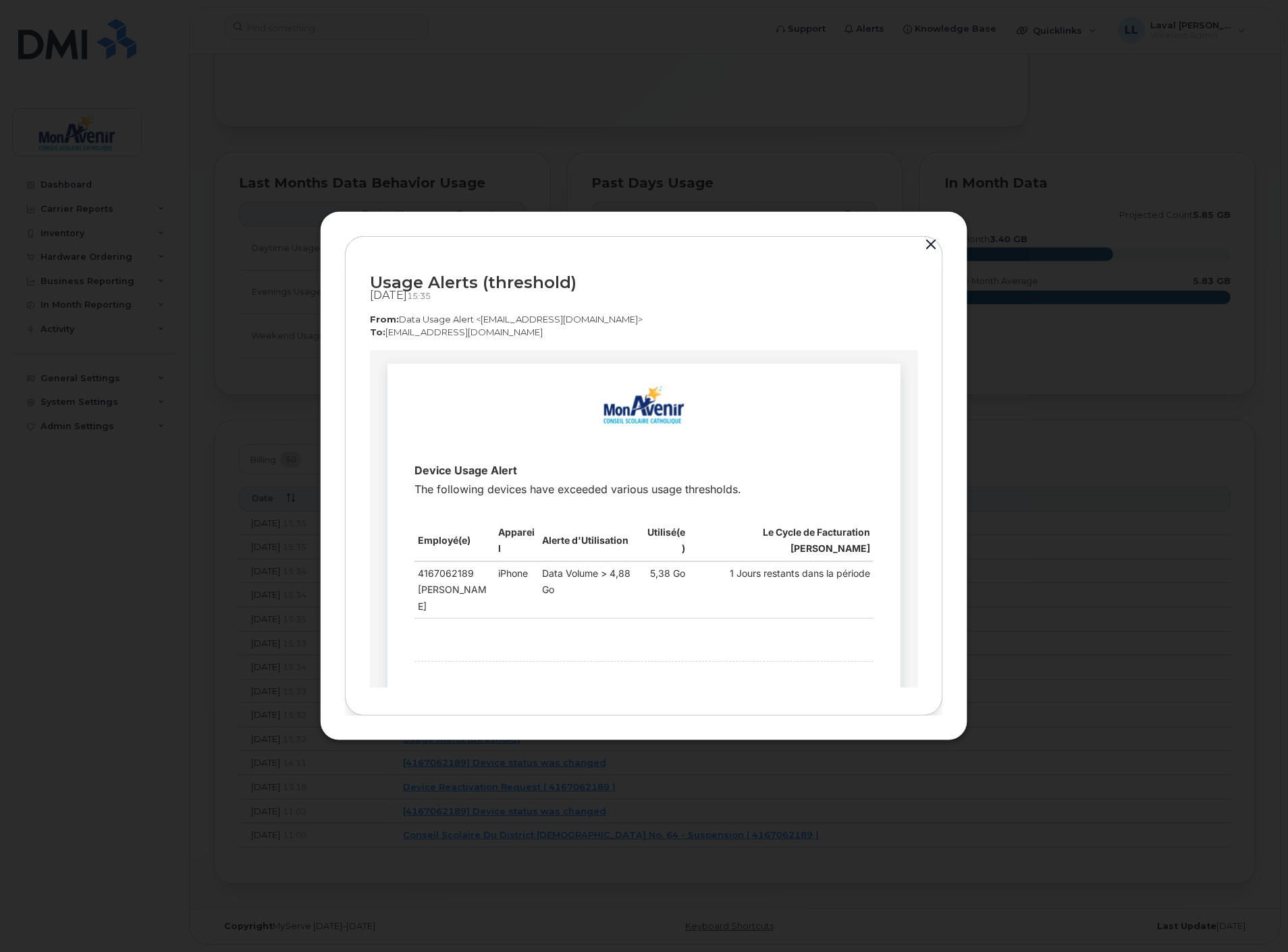
click at [935, 244] on button "button" at bounding box center [931, 245] width 20 height 19
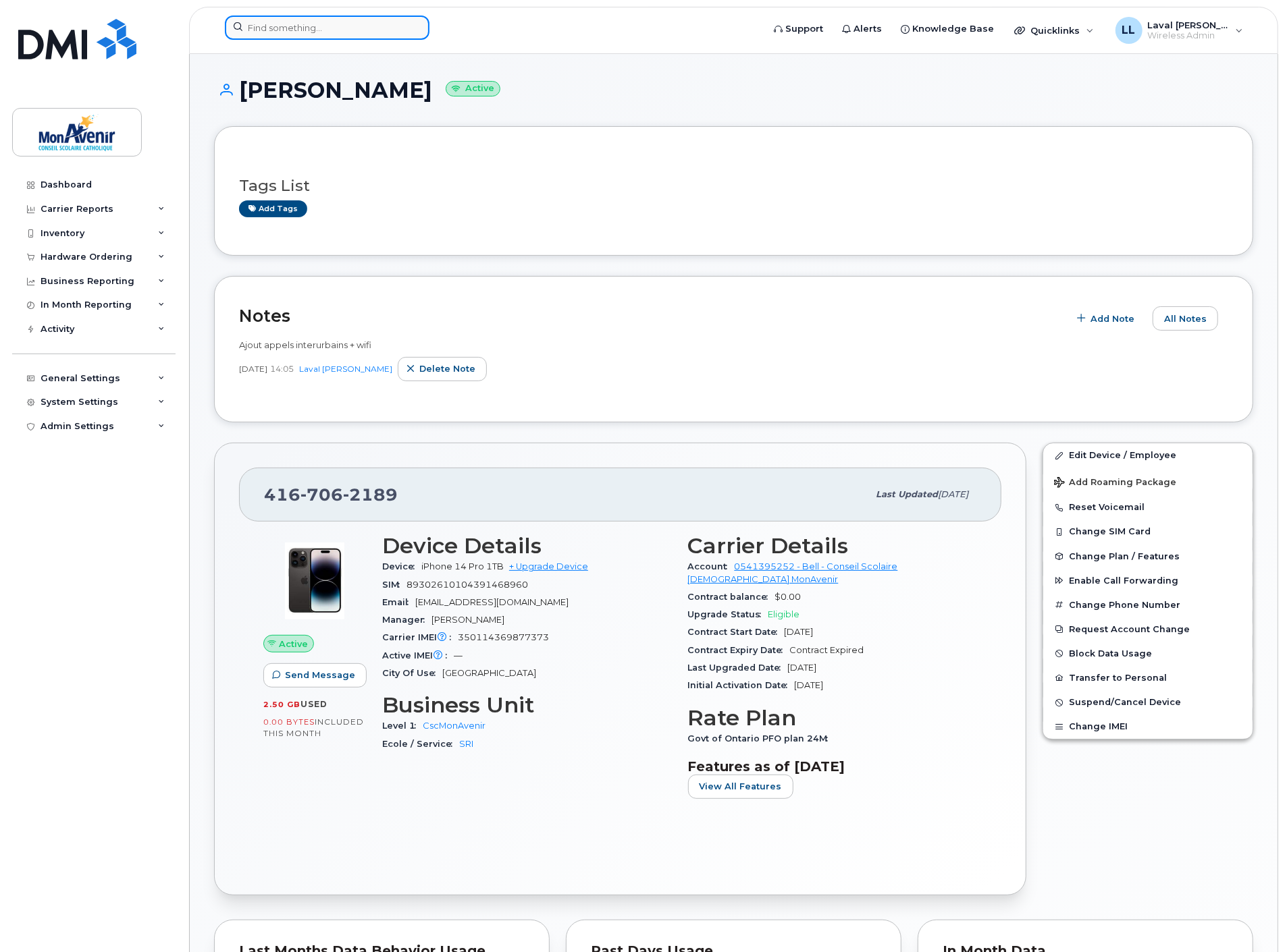
click at [329, 23] on input at bounding box center [326, 27] width 204 height 24
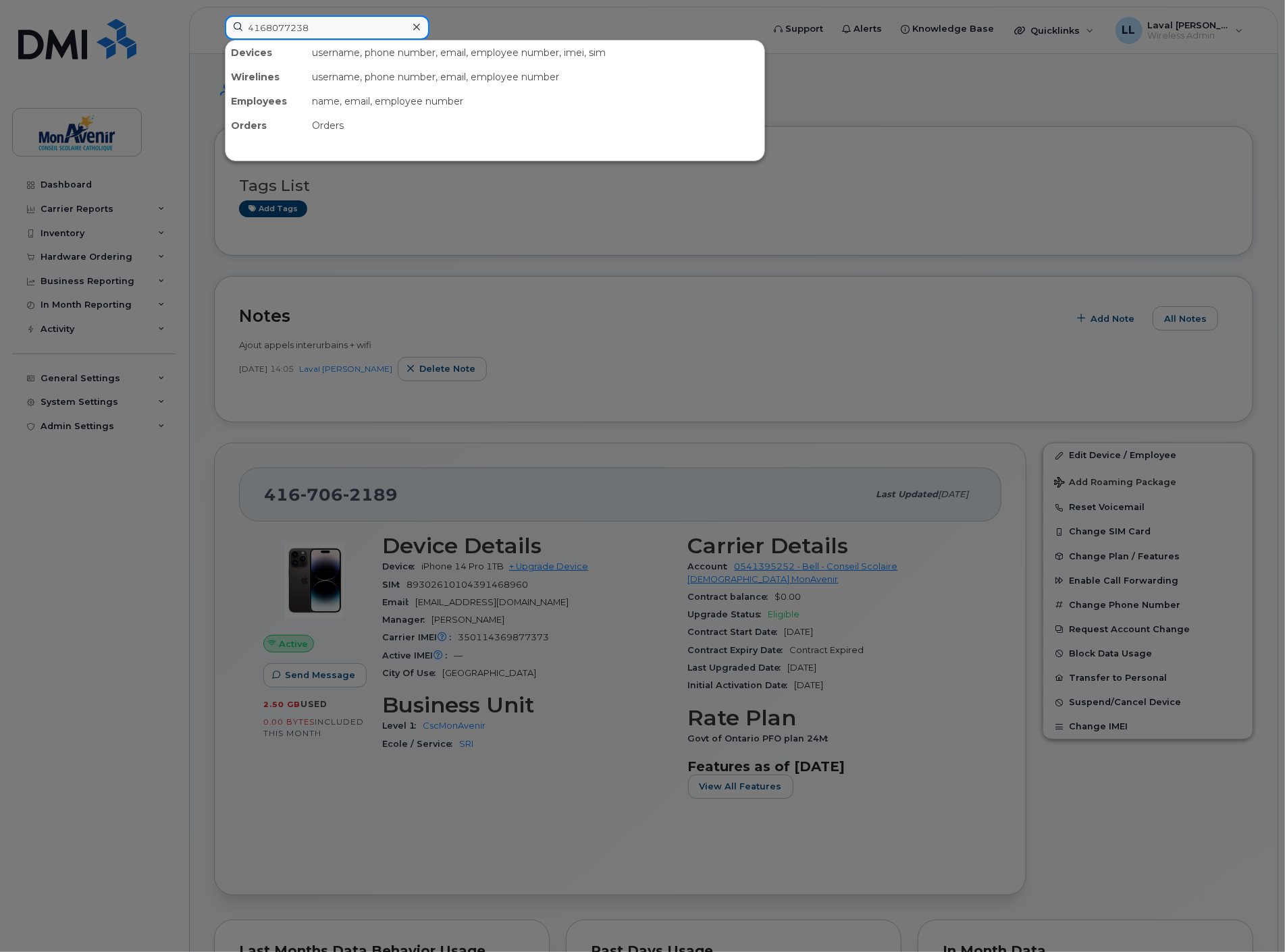
type input "4168077238"
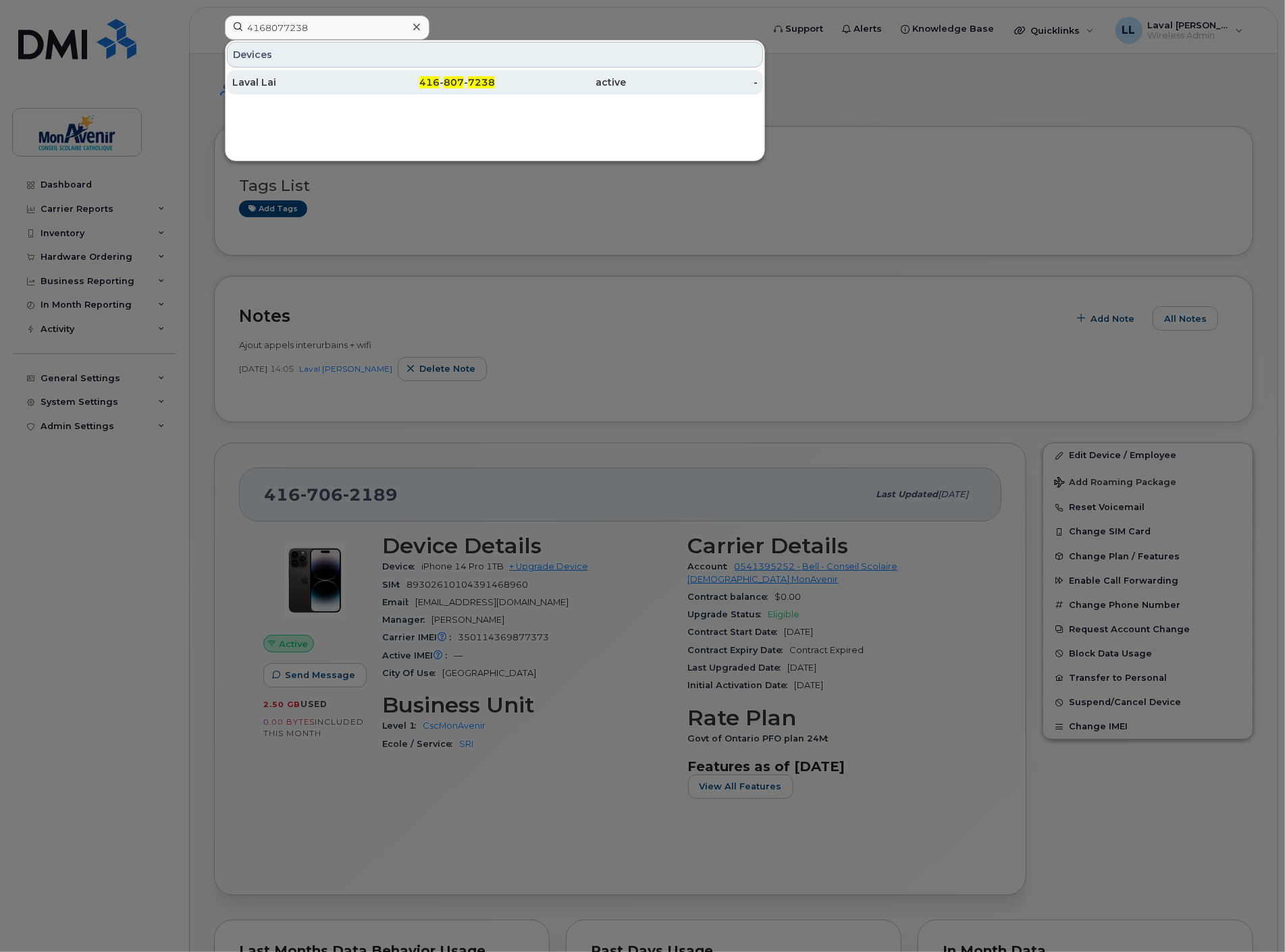
click at [301, 89] on div "Laval Lai" at bounding box center [298, 82] width 131 height 13
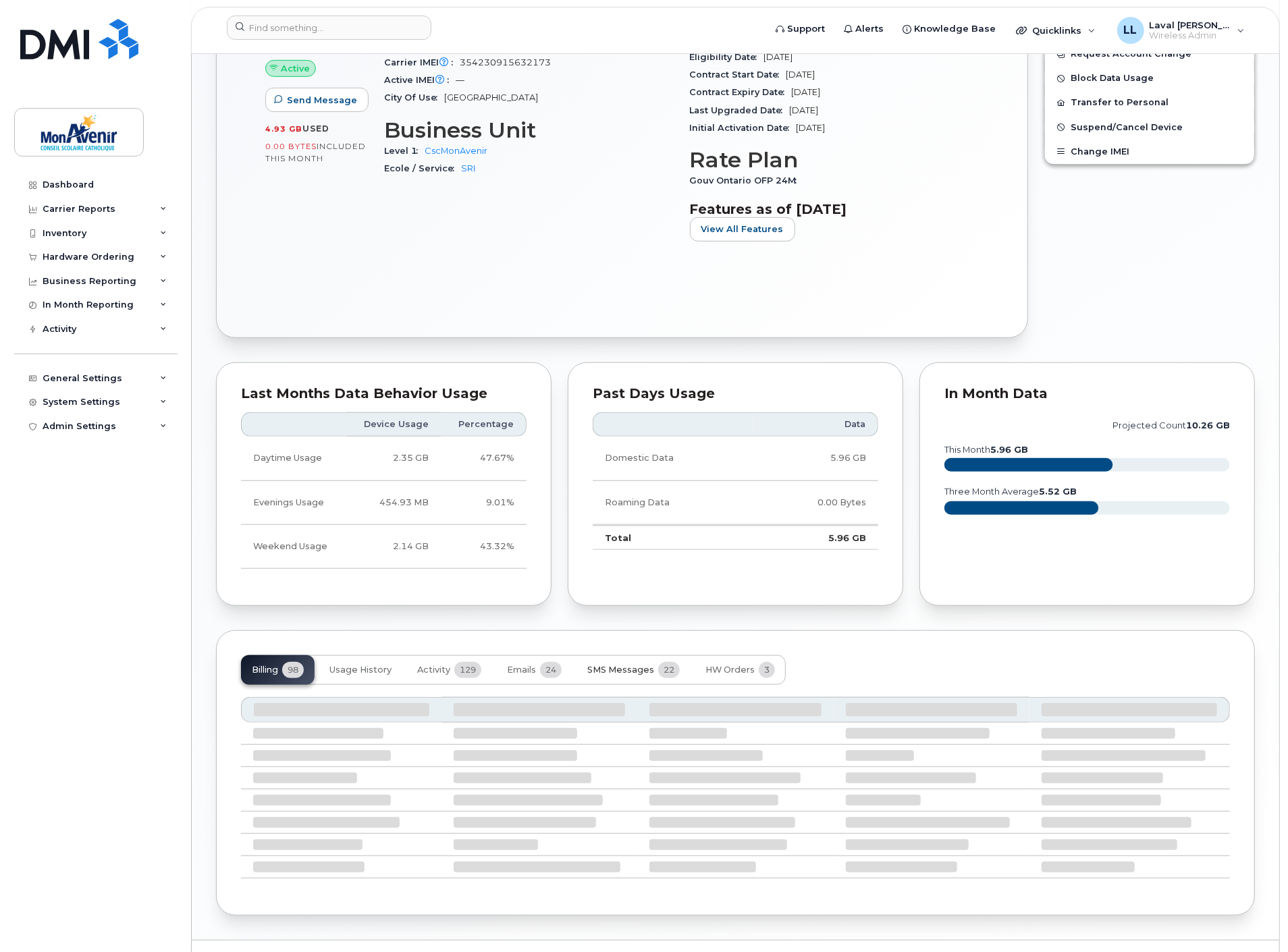
scroll to position [481, 0]
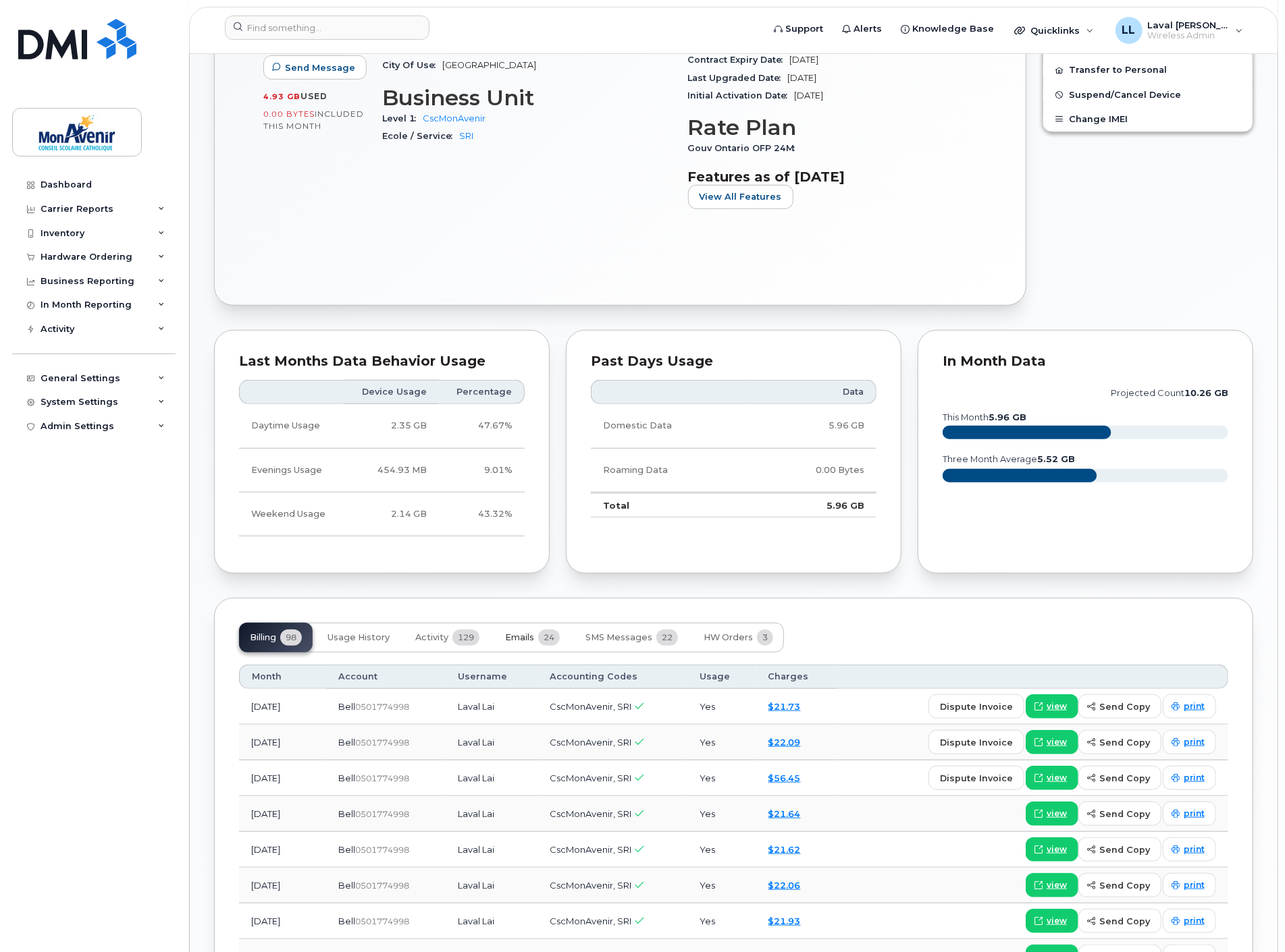
click at [534, 641] on span "Emails" at bounding box center [519, 638] width 29 height 11
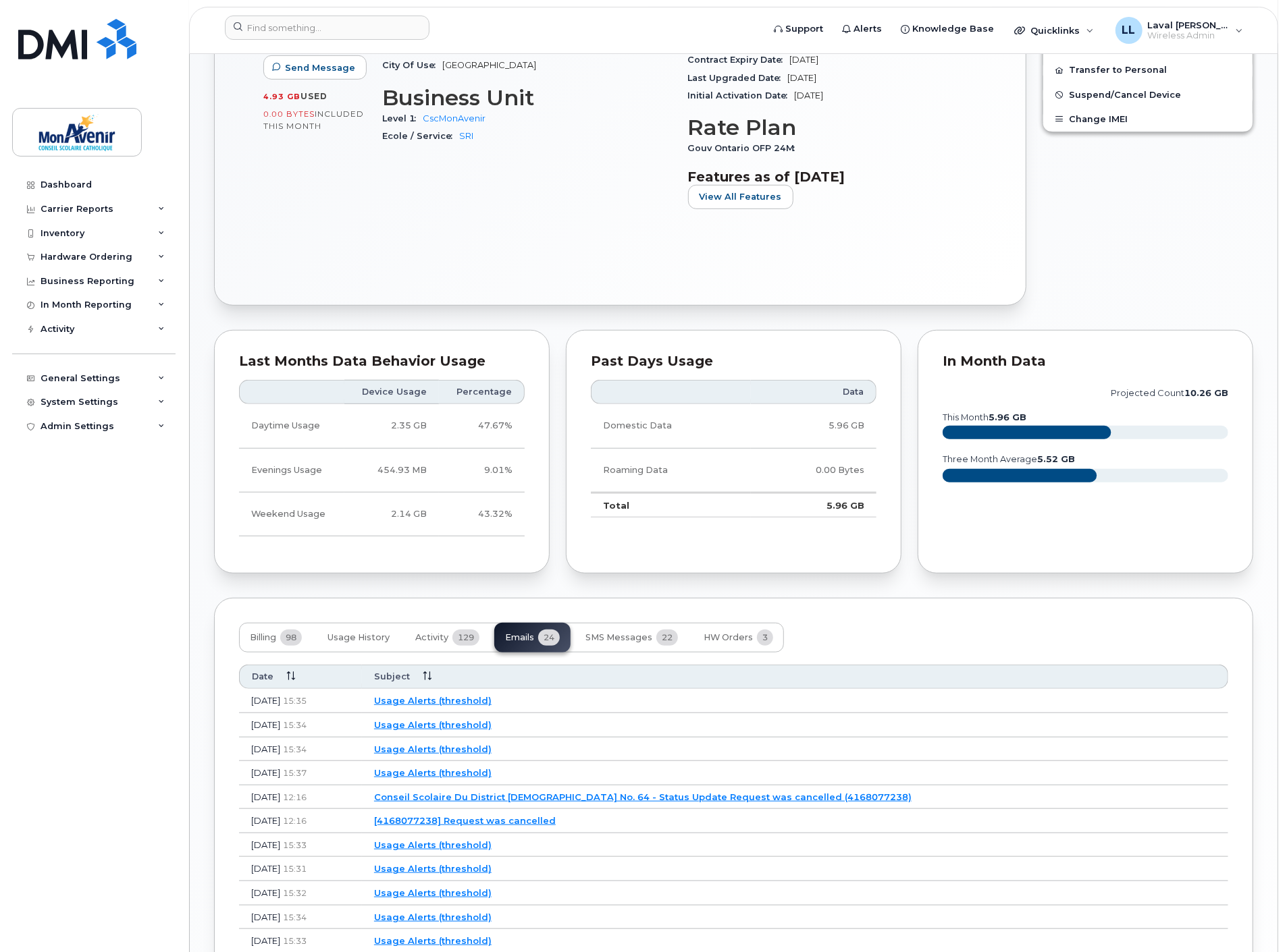
click at [492, 703] on link "Usage Alerts (threshold)" at bounding box center [432, 700] width 117 height 11
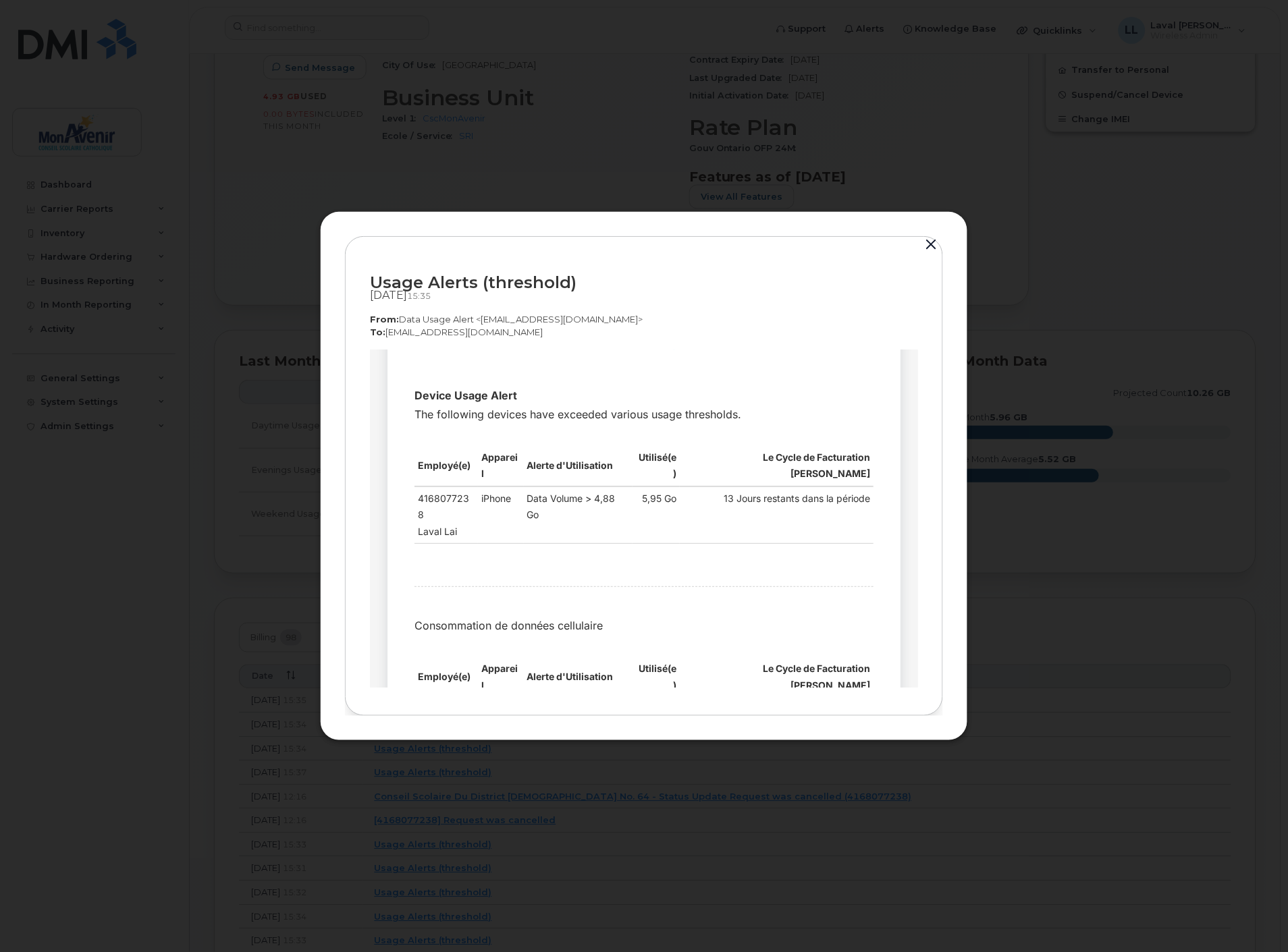
scroll to position [150, 0]
